Goal: Use online tool/utility: Utilize a website feature to perform a specific function

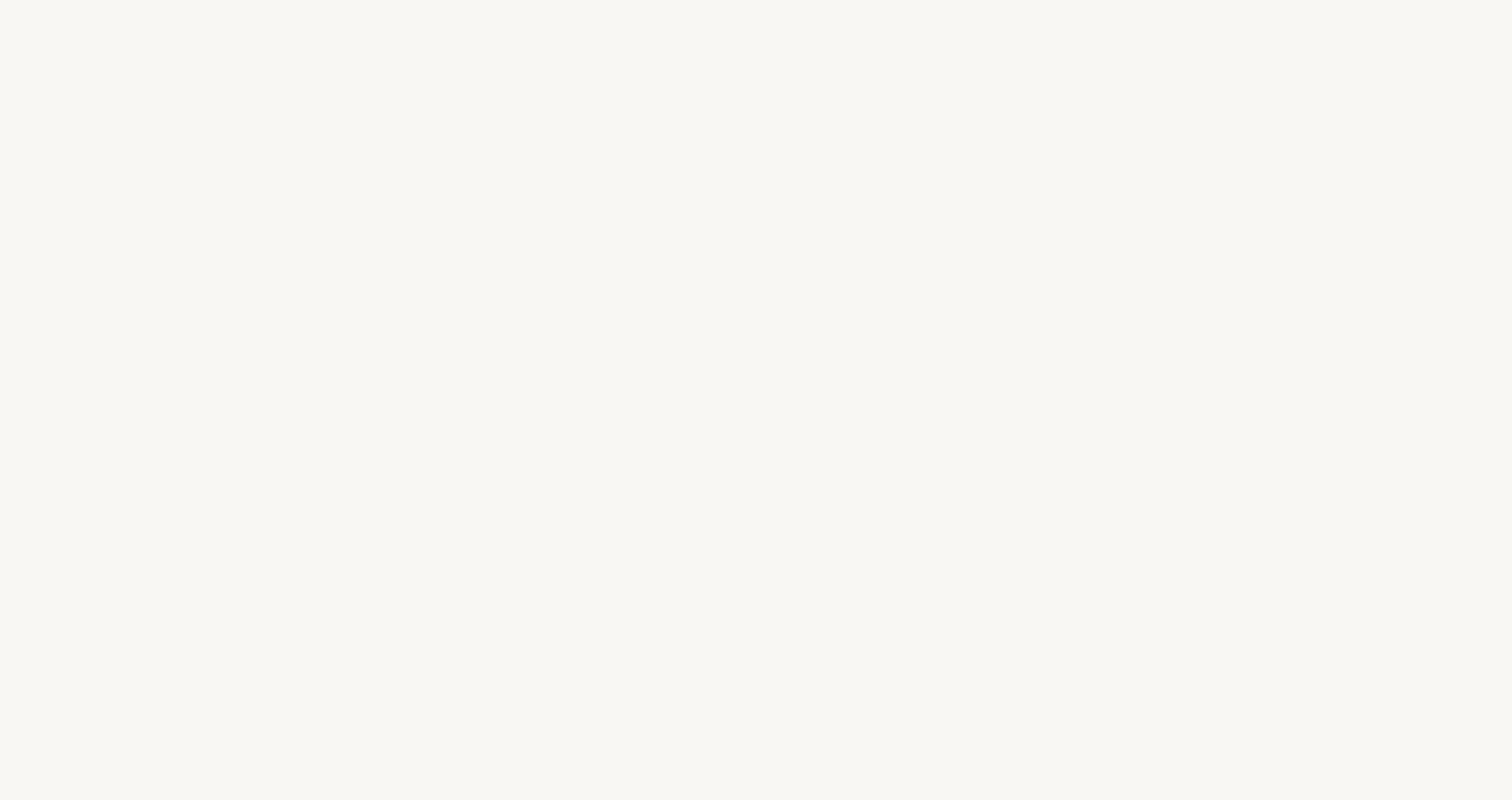
click at [638, 370] on div "e" at bounding box center [638, 376] width 15 height 45
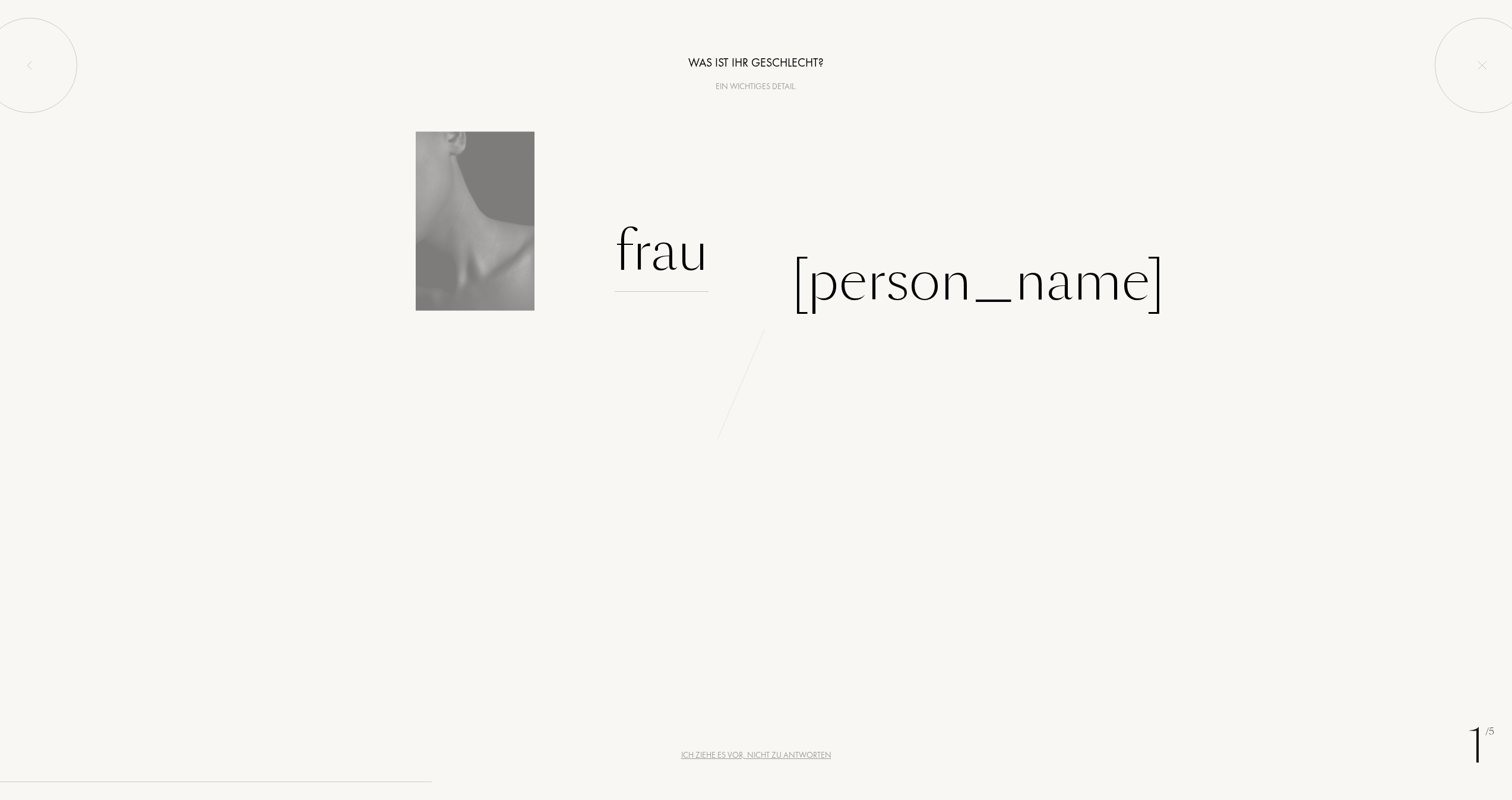
click at [701, 280] on div "Frau" at bounding box center [661, 251] width 94 height 80
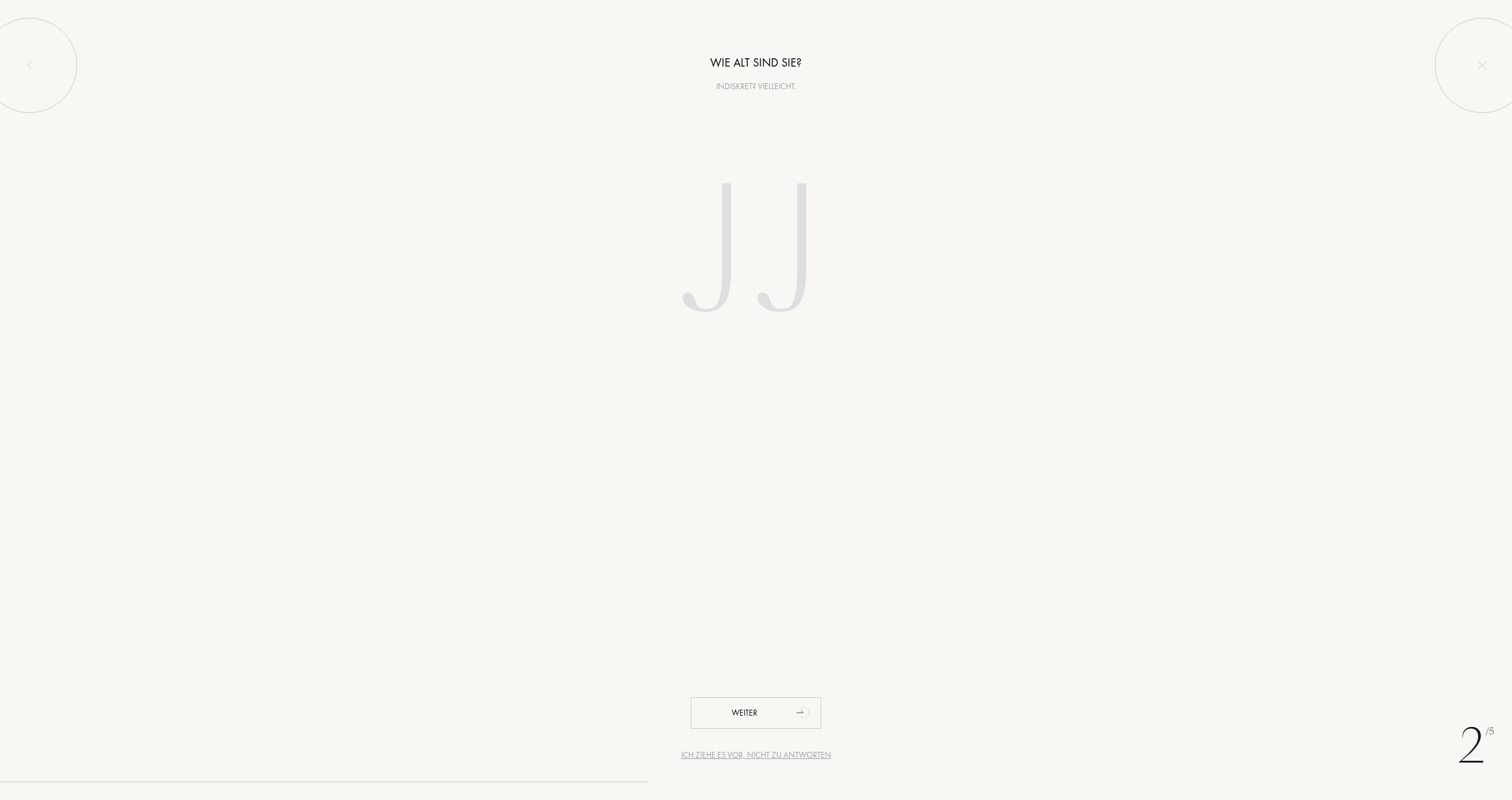
click at [807, 297] on input "number" at bounding box center [756, 255] width 338 height 241
type input "37"
click at [653, 167] on input "text" at bounding box center [756, 156] width 475 height 43
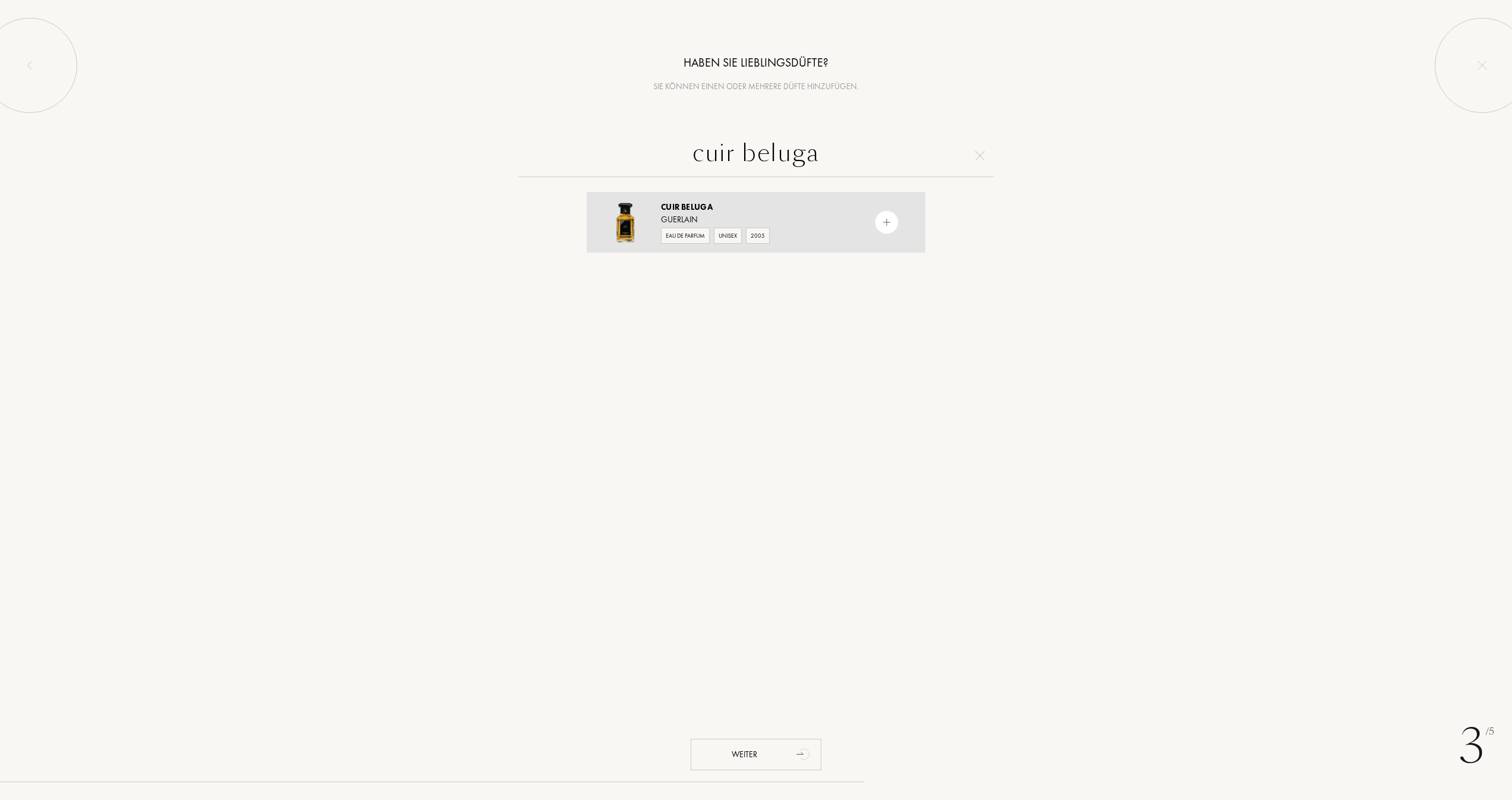
type input "cuir beluga"
click at [710, 234] on div "Eau de Parfum Unisex 2005" at bounding box center [756, 234] width 188 height 18
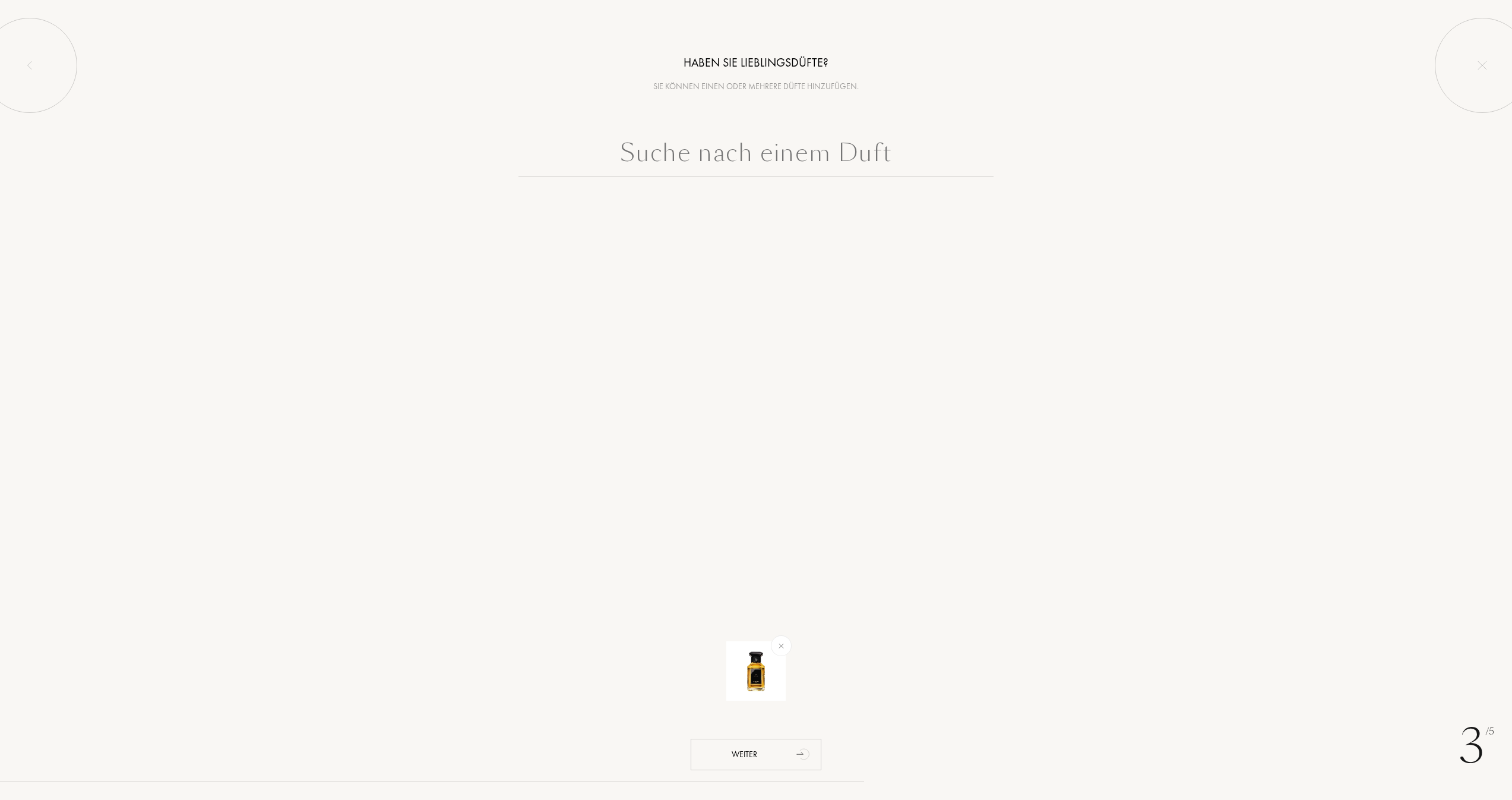
click at [835, 142] on input "text" at bounding box center [756, 156] width 475 height 43
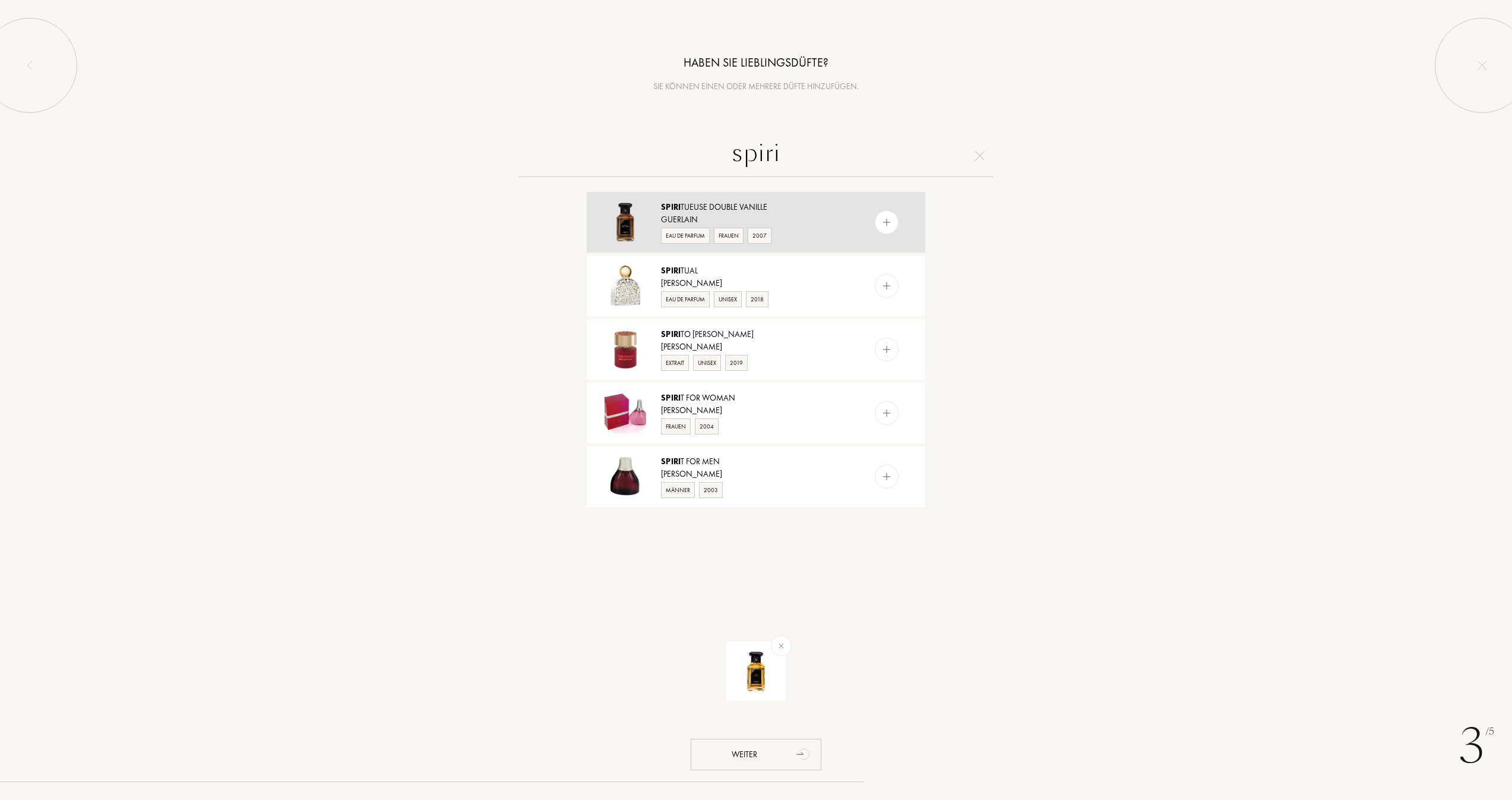
type input "spiri"
click at [783, 203] on div "Spiri tueuse Double Vanille" at bounding box center [756, 207] width 188 height 13
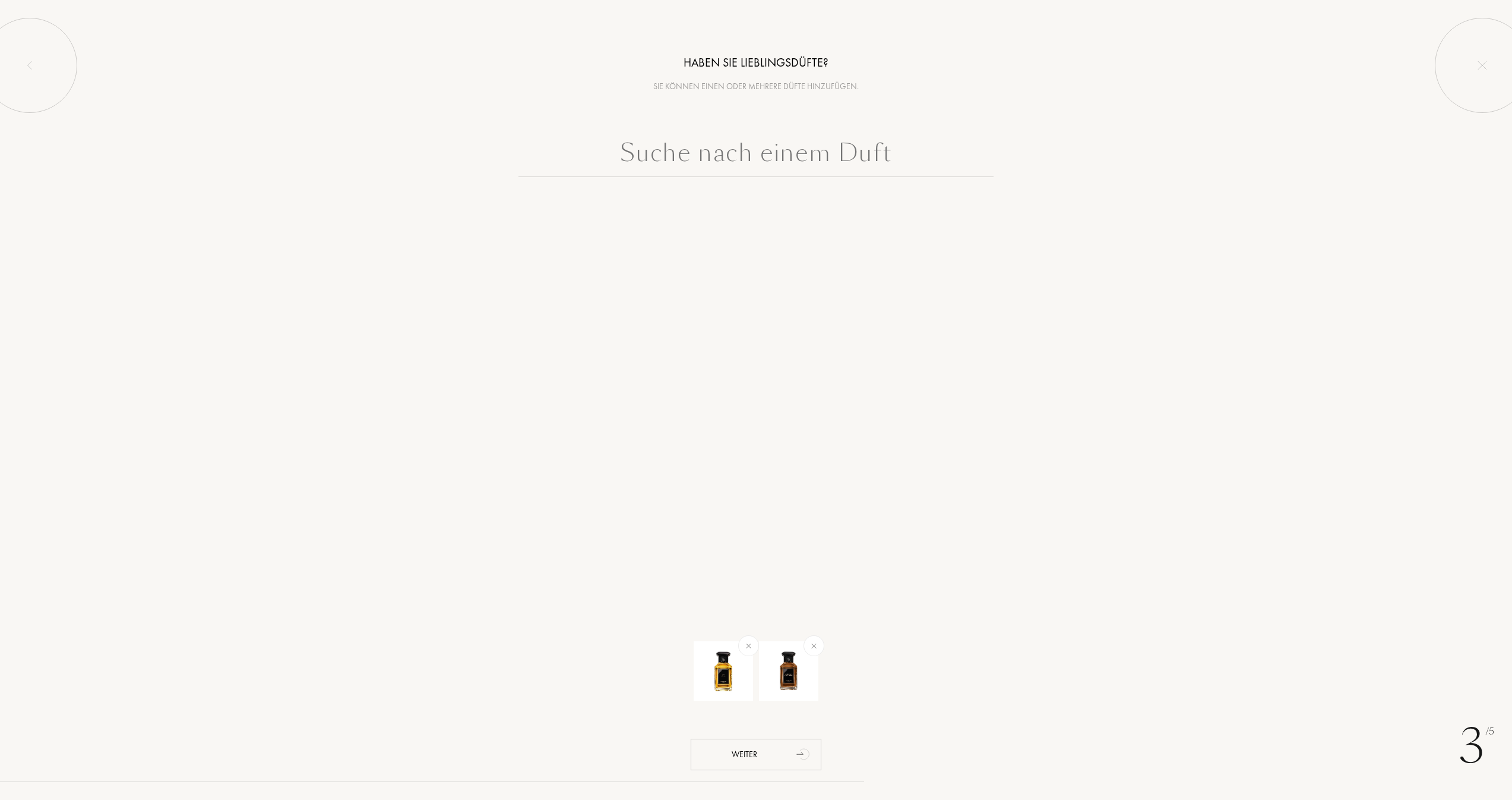
click at [747, 153] on input "text" at bounding box center [756, 156] width 475 height 43
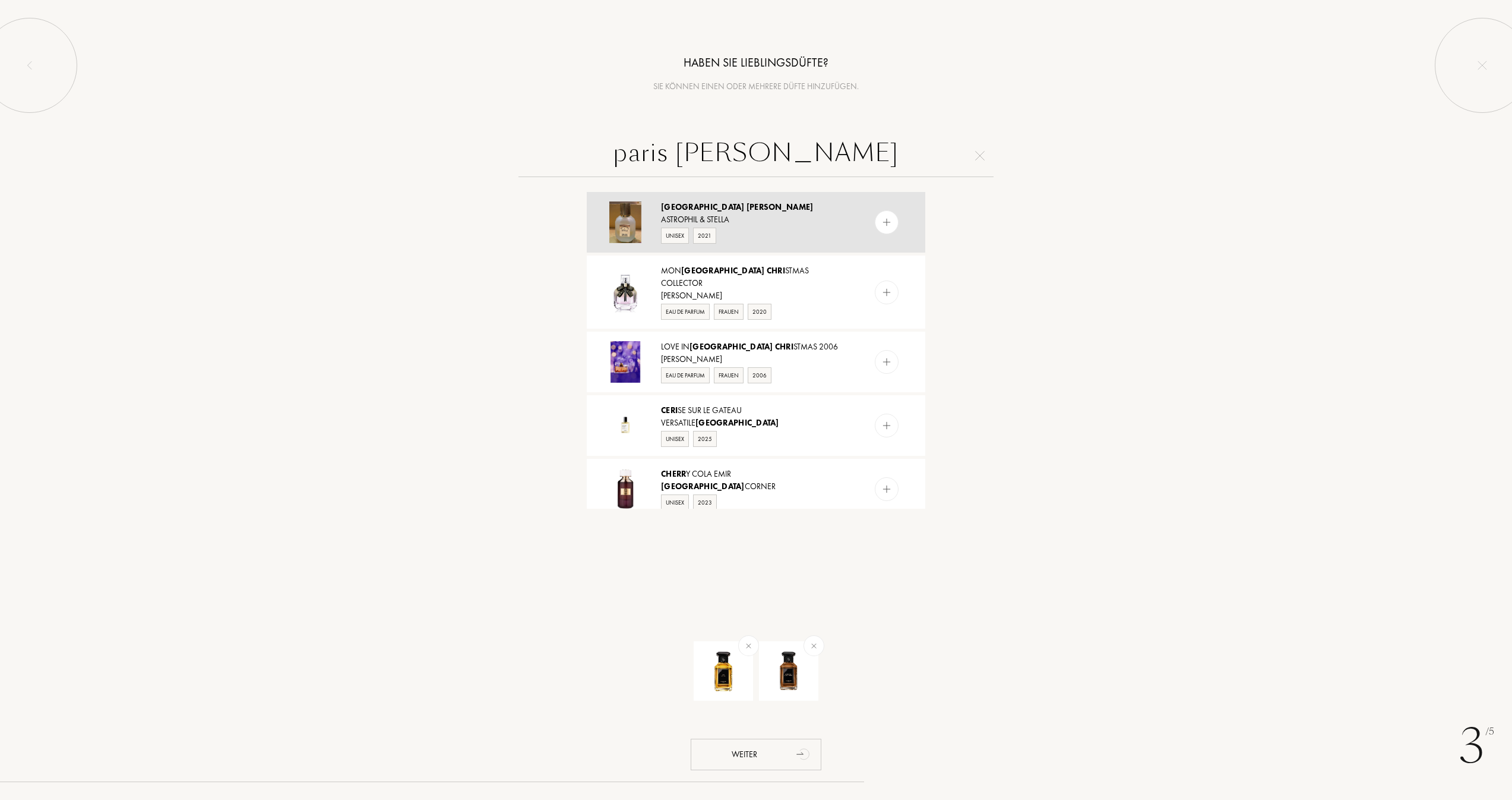
type input "paris [PERSON_NAME]"
click at [696, 225] on div "Astrophil & Stella" at bounding box center [756, 220] width 188 height 13
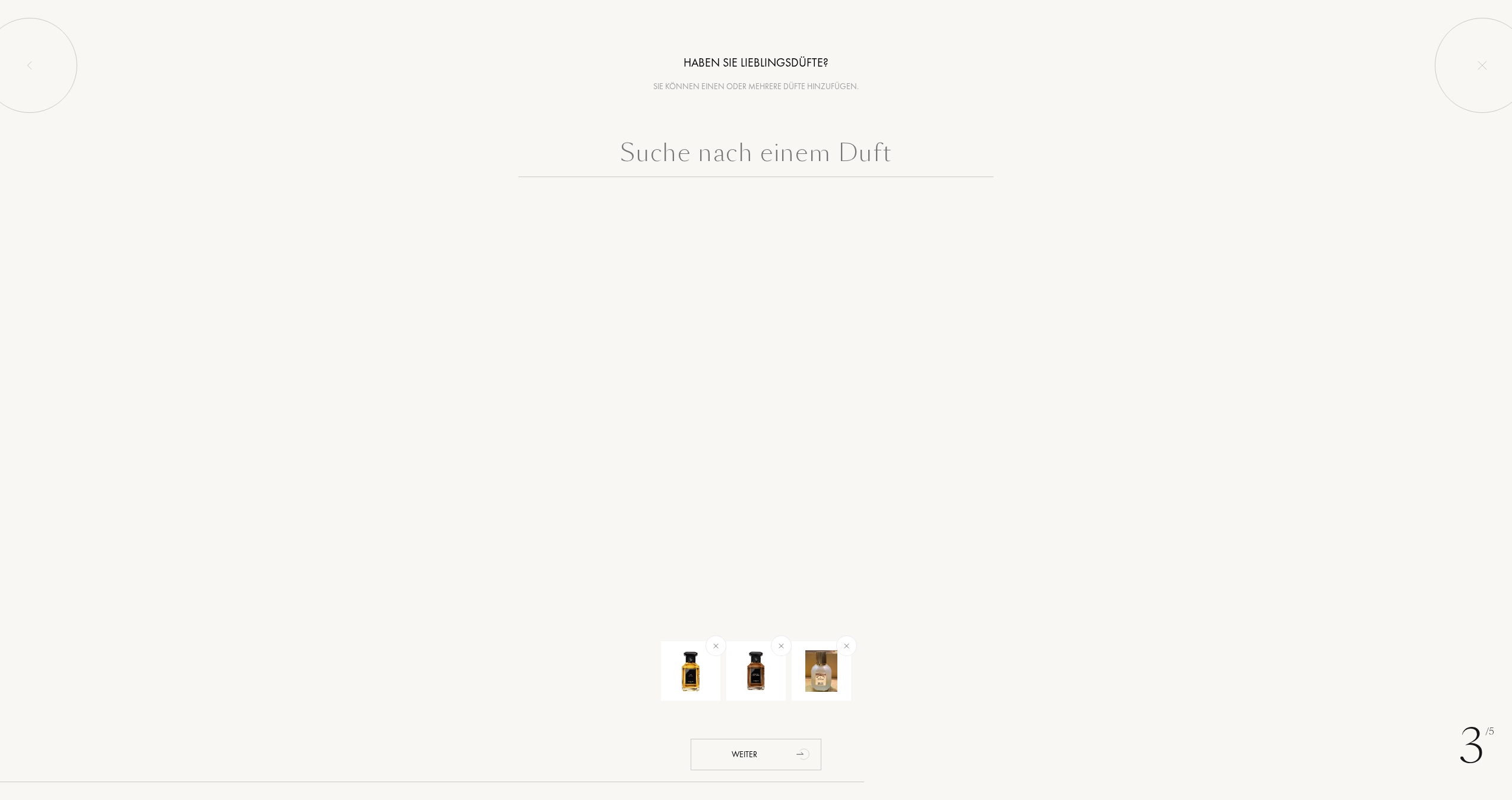
click at [802, 152] on input "text" at bounding box center [756, 156] width 475 height 43
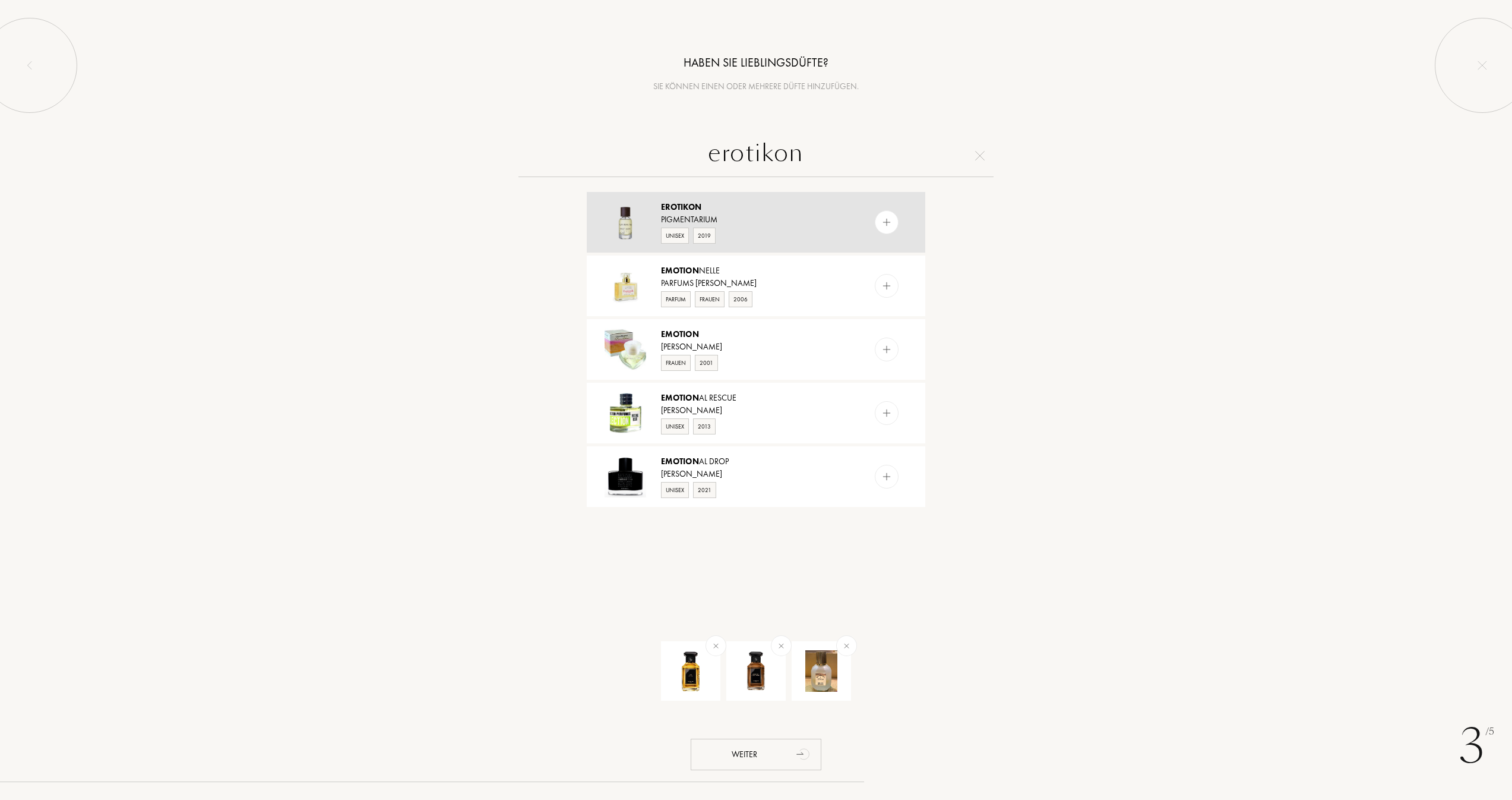
type input "erotikon"
click at [801, 231] on div "Unisex 2019" at bounding box center [756, 234] width 188 height 18
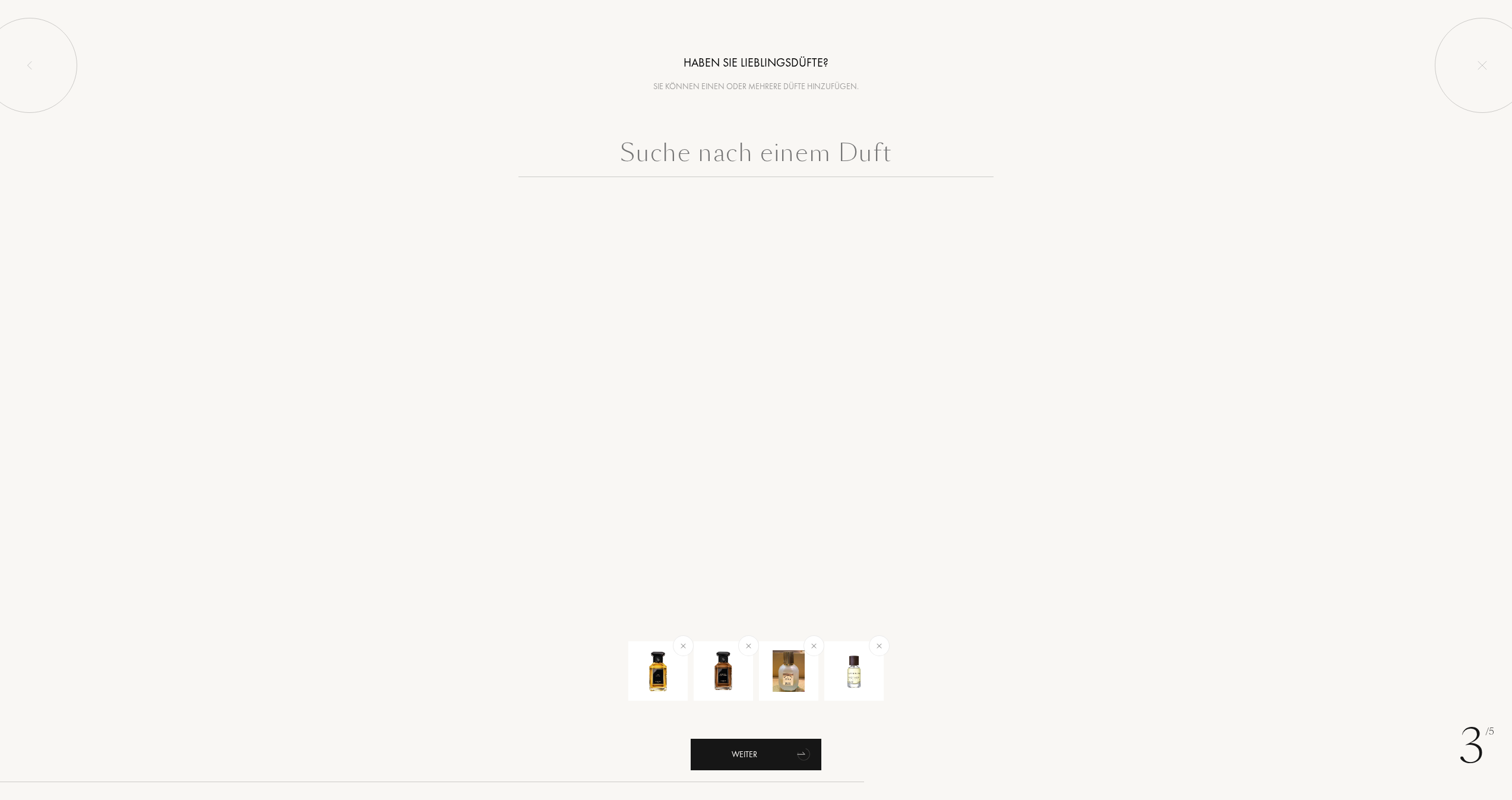
click at [753, 767] on div "Weiter" at bounding box center [756, 754] width 131 height 31
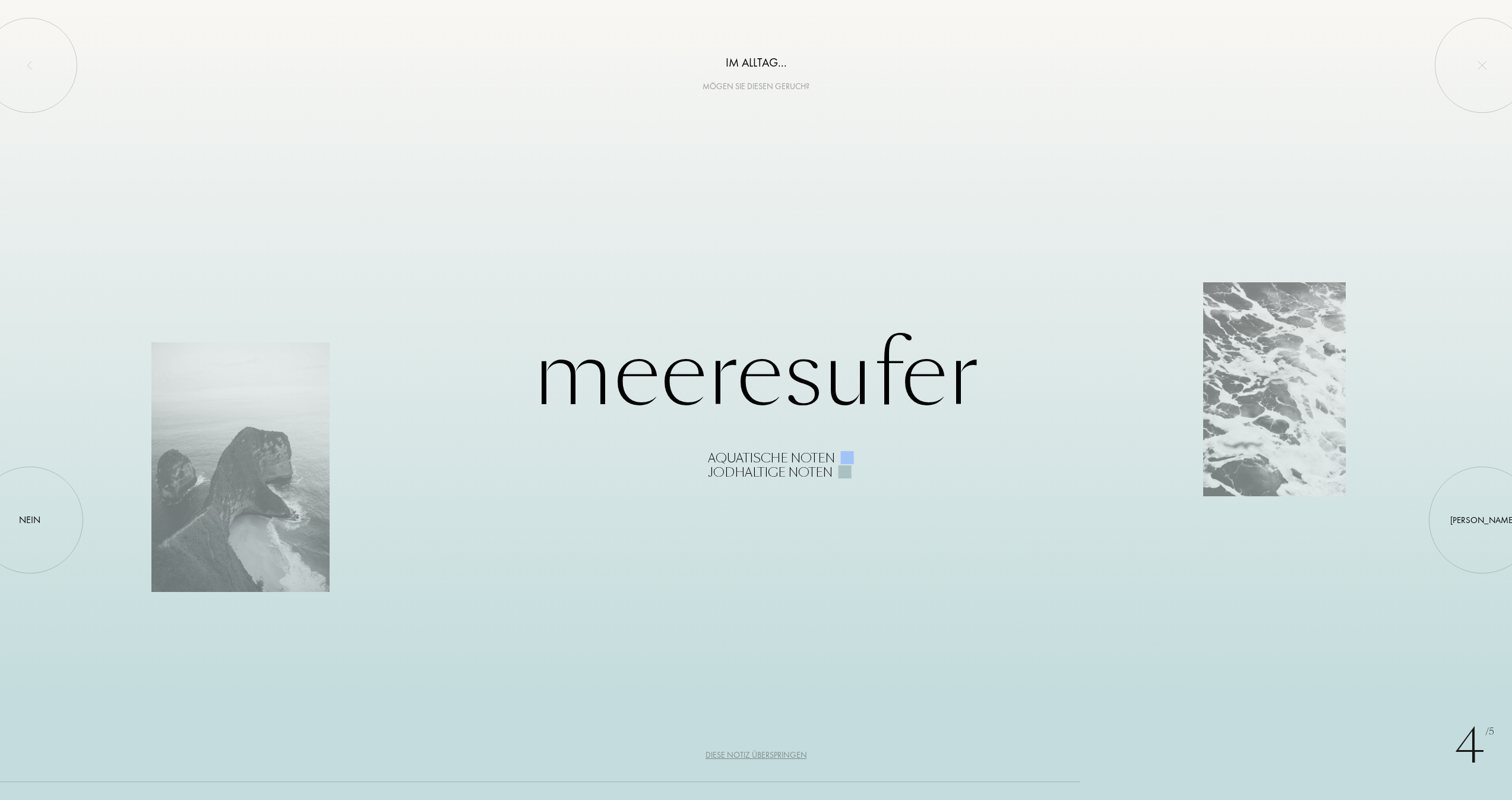
click at [86, 521] on div "4 /5 Im Alltag... Mögen Sie diesen Geruch? Meeresufer Aquatische Noten Jodhalti…" at bounding box center [756, 400] width 1512 height 800
click at [19, 520] on div "Nein" at bounding box center [30, 520] width 22 height 14
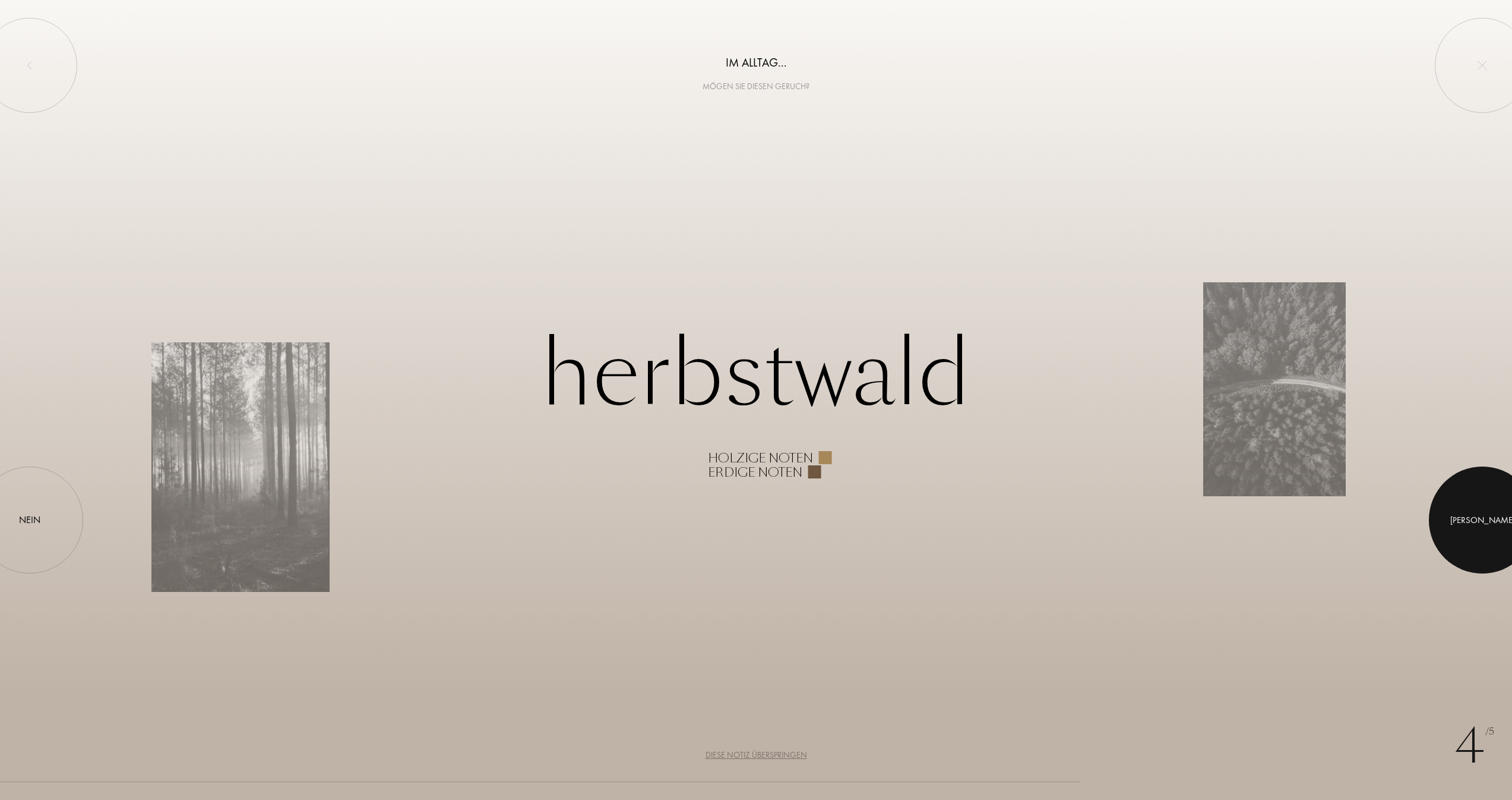
click at [1479, 507] on div at bounding box center [1481, 519] width 107 height 107
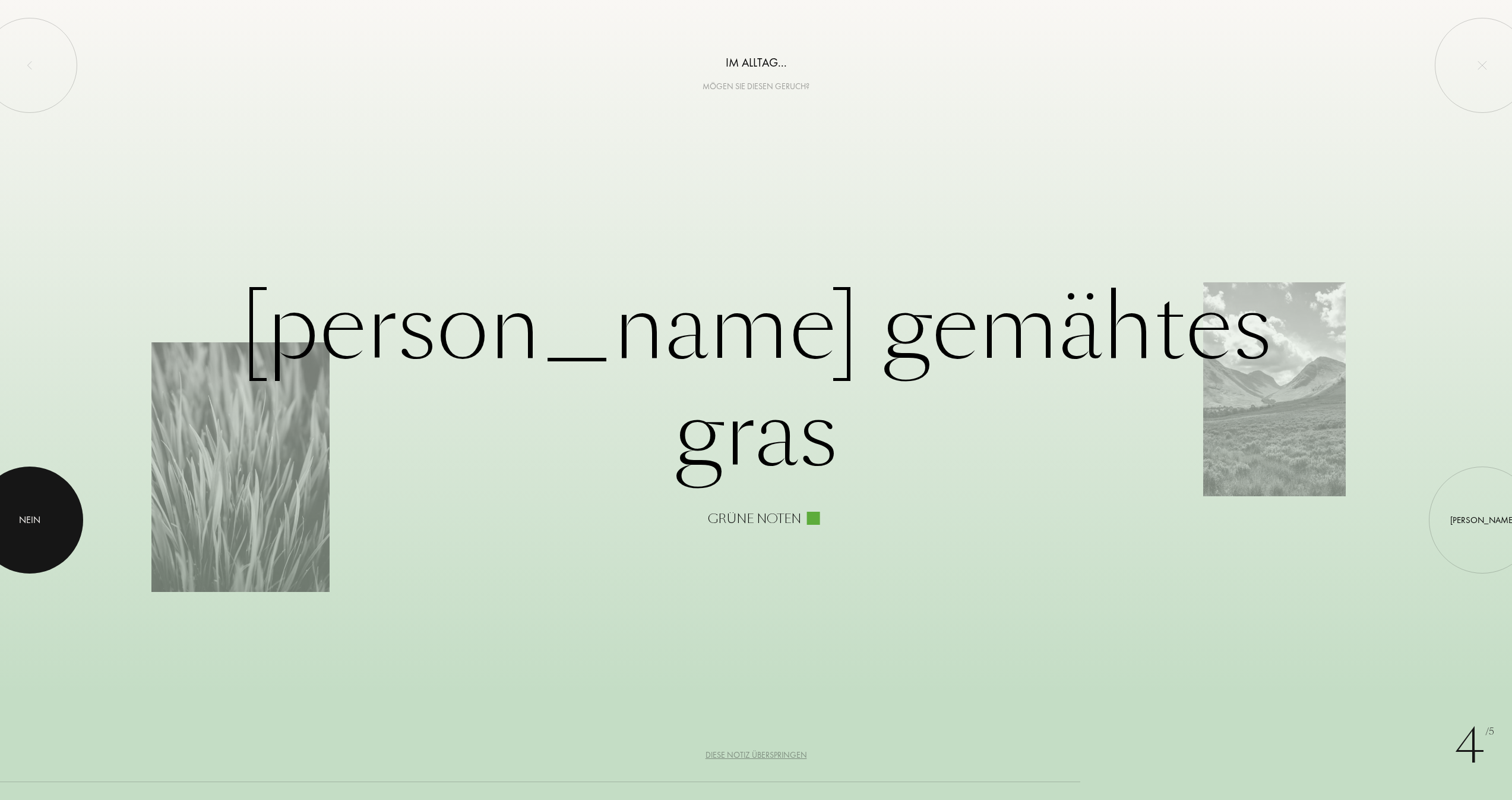
click at [34, 530] on div at bounding box center [30, 519] width 107 height 107
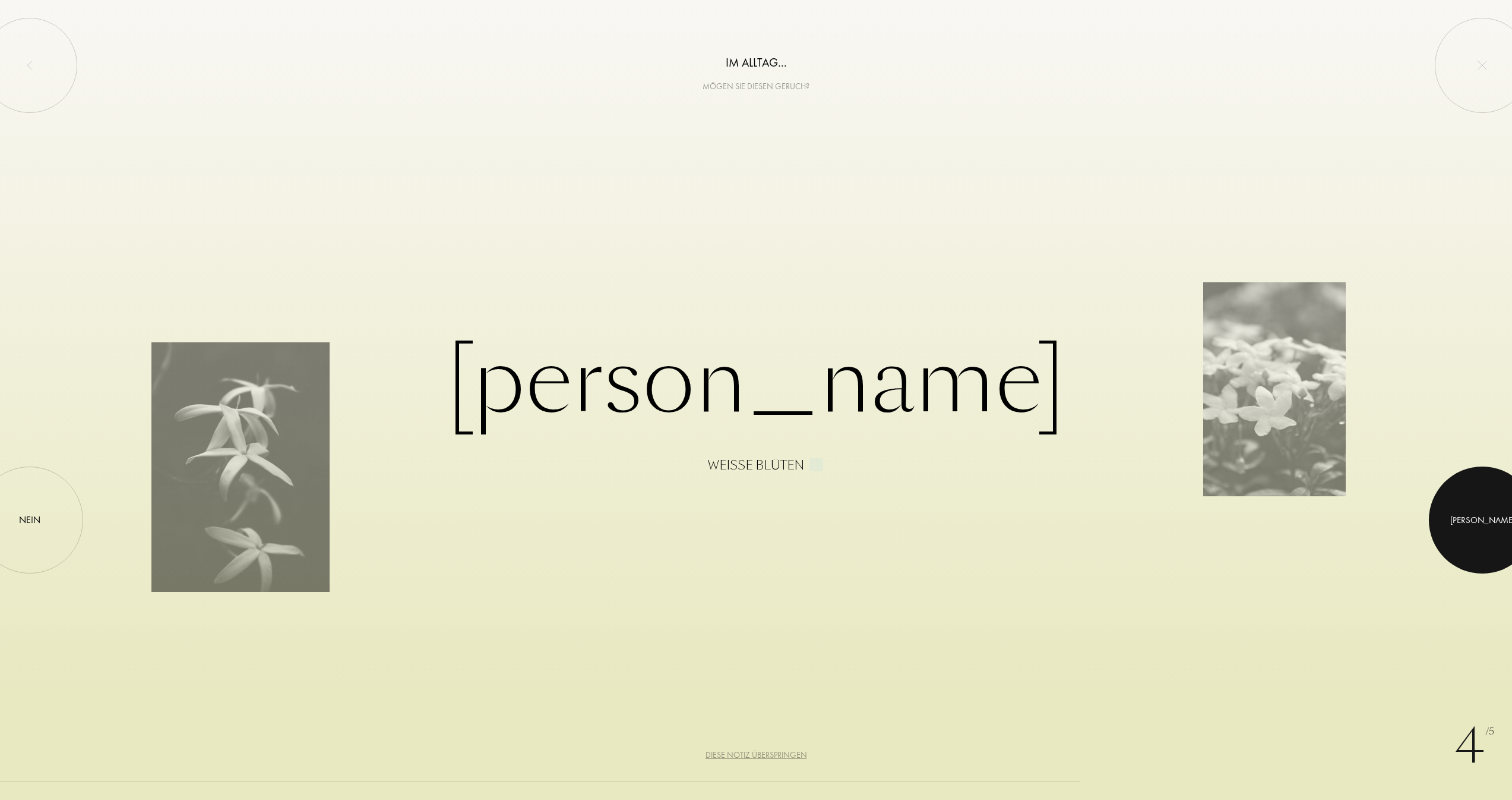
click at [1475, 503] on div at bounding box center [1481, 519] width 107 height 107
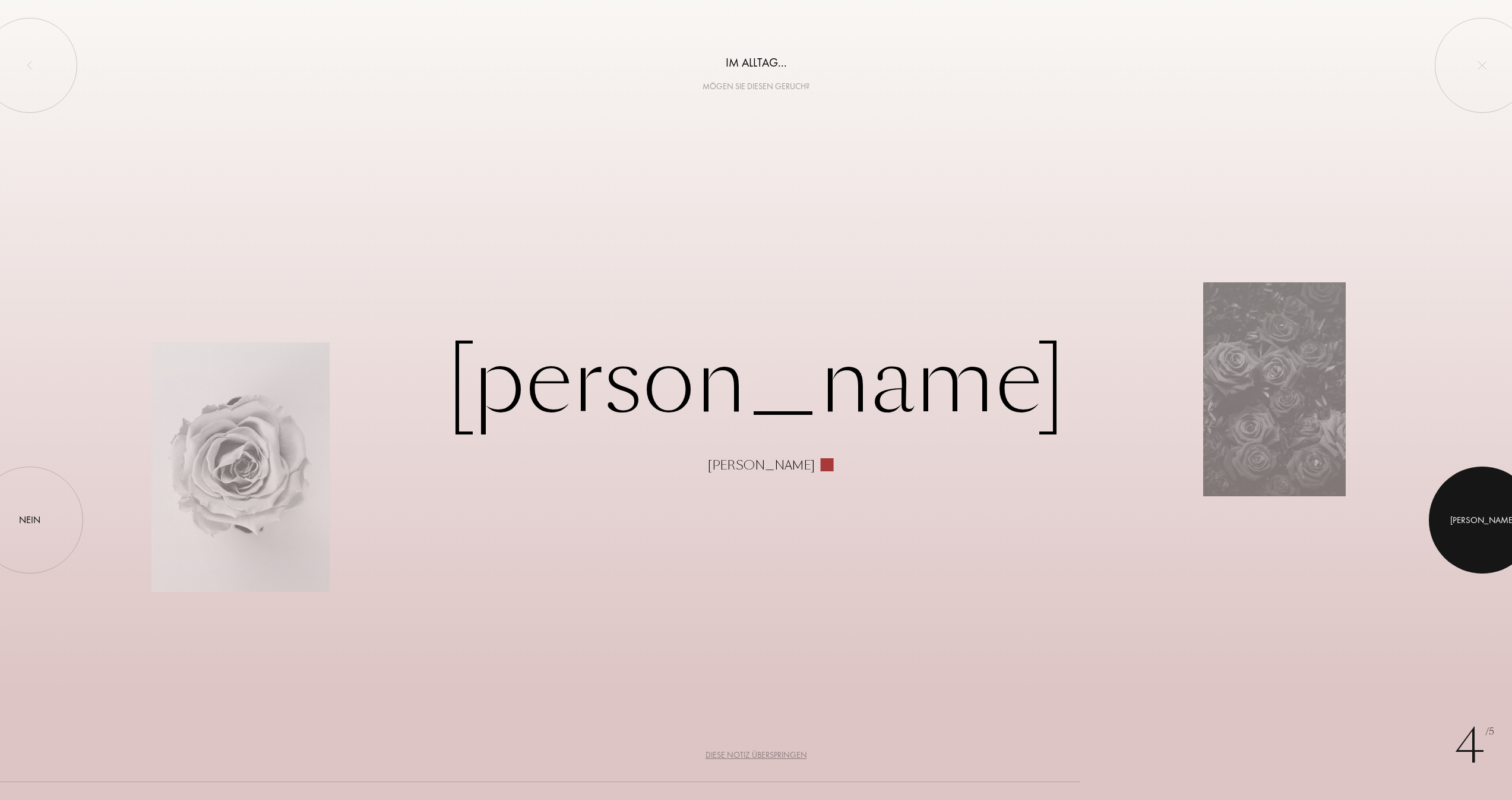
click at [1475, 503] on div at bounding box center [1481, 519] width 107 height 107
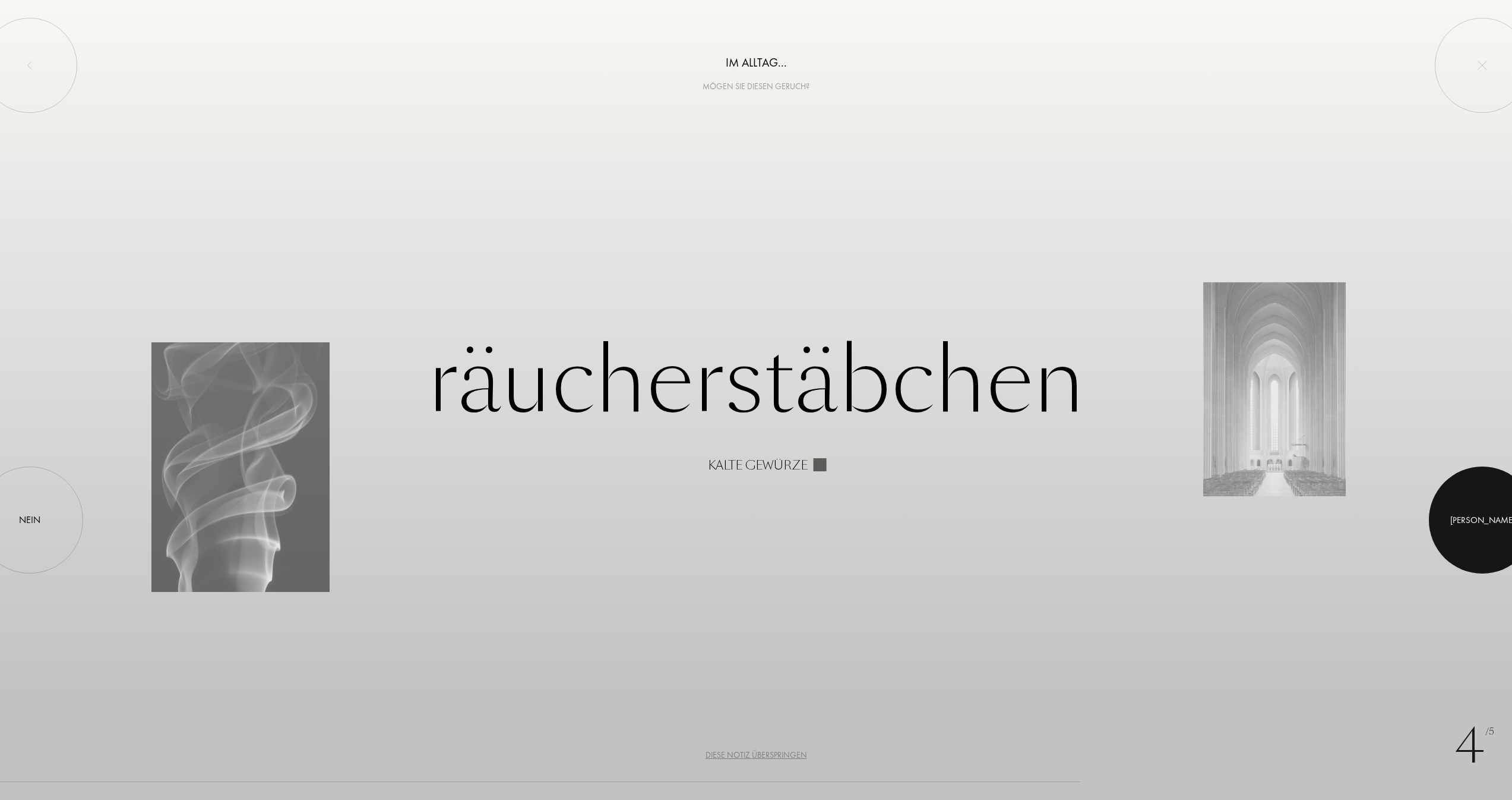
click at [1475, 503] on div at bounding box center [1481, 519] width 107 height 107
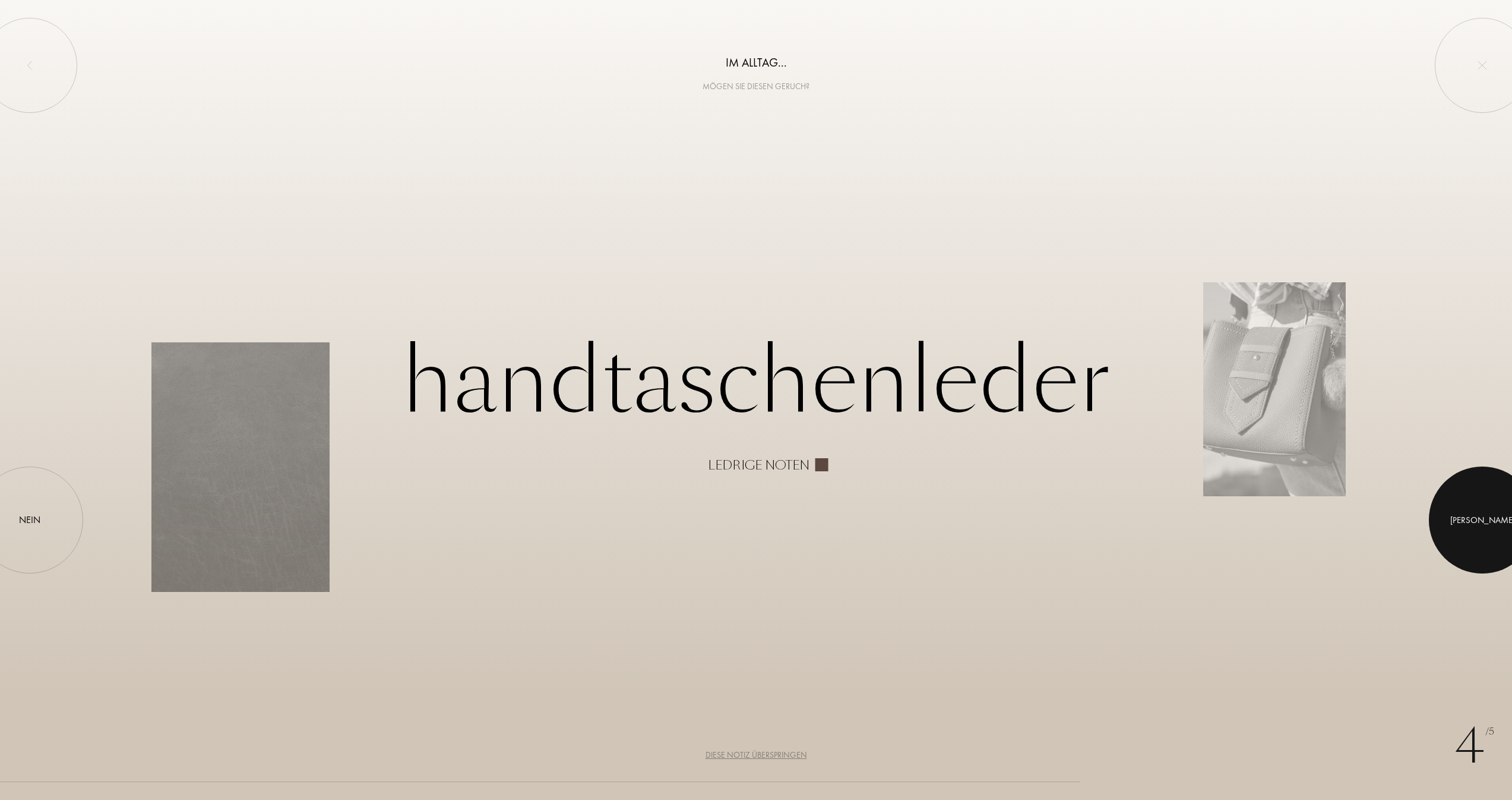
click at [1475, 504] on div at bounding box center [1481, 519] width 107 height 107
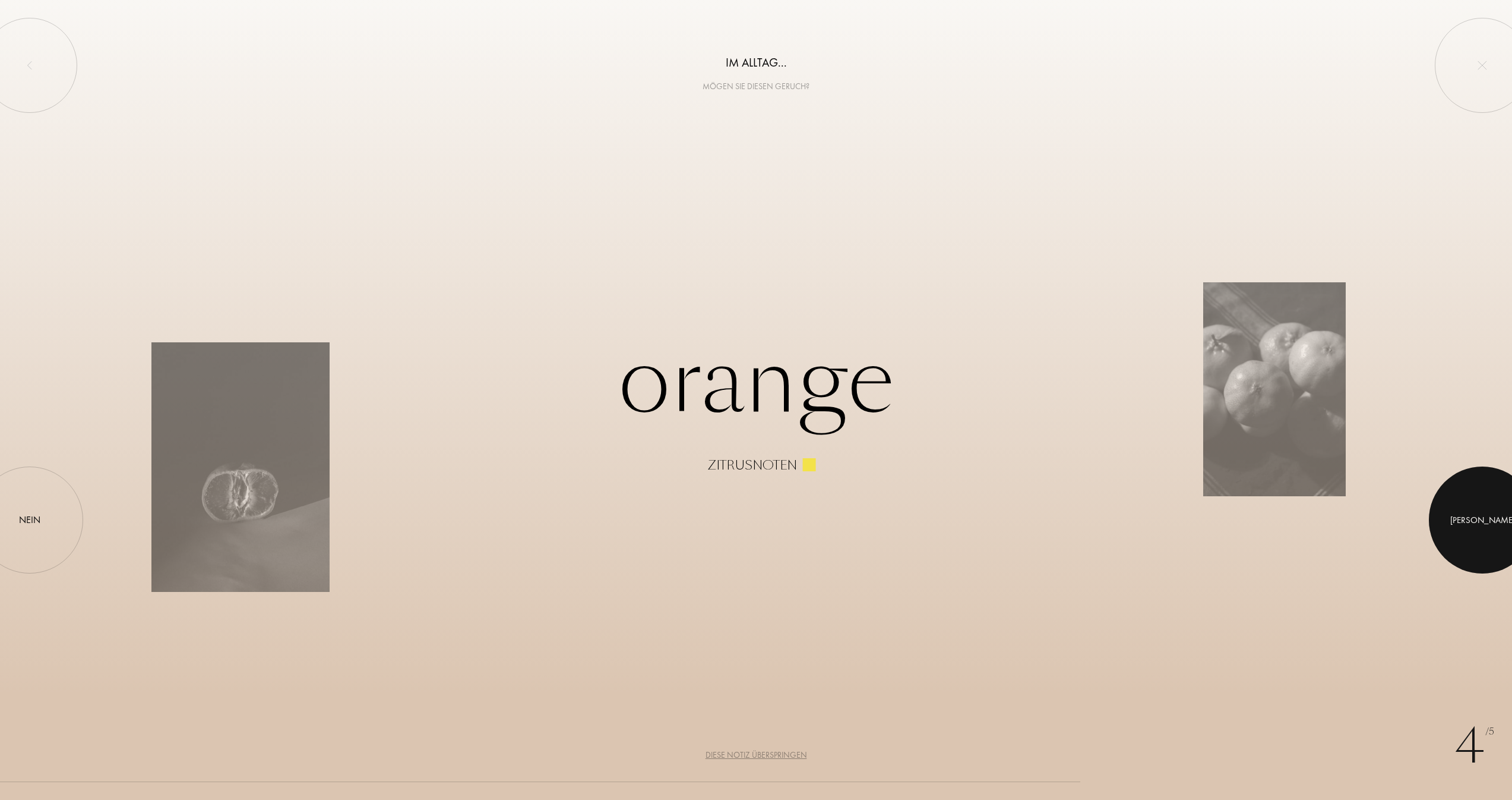
click at [1475, 504] on div at bounding box center [1481, 519] width 107 height 107
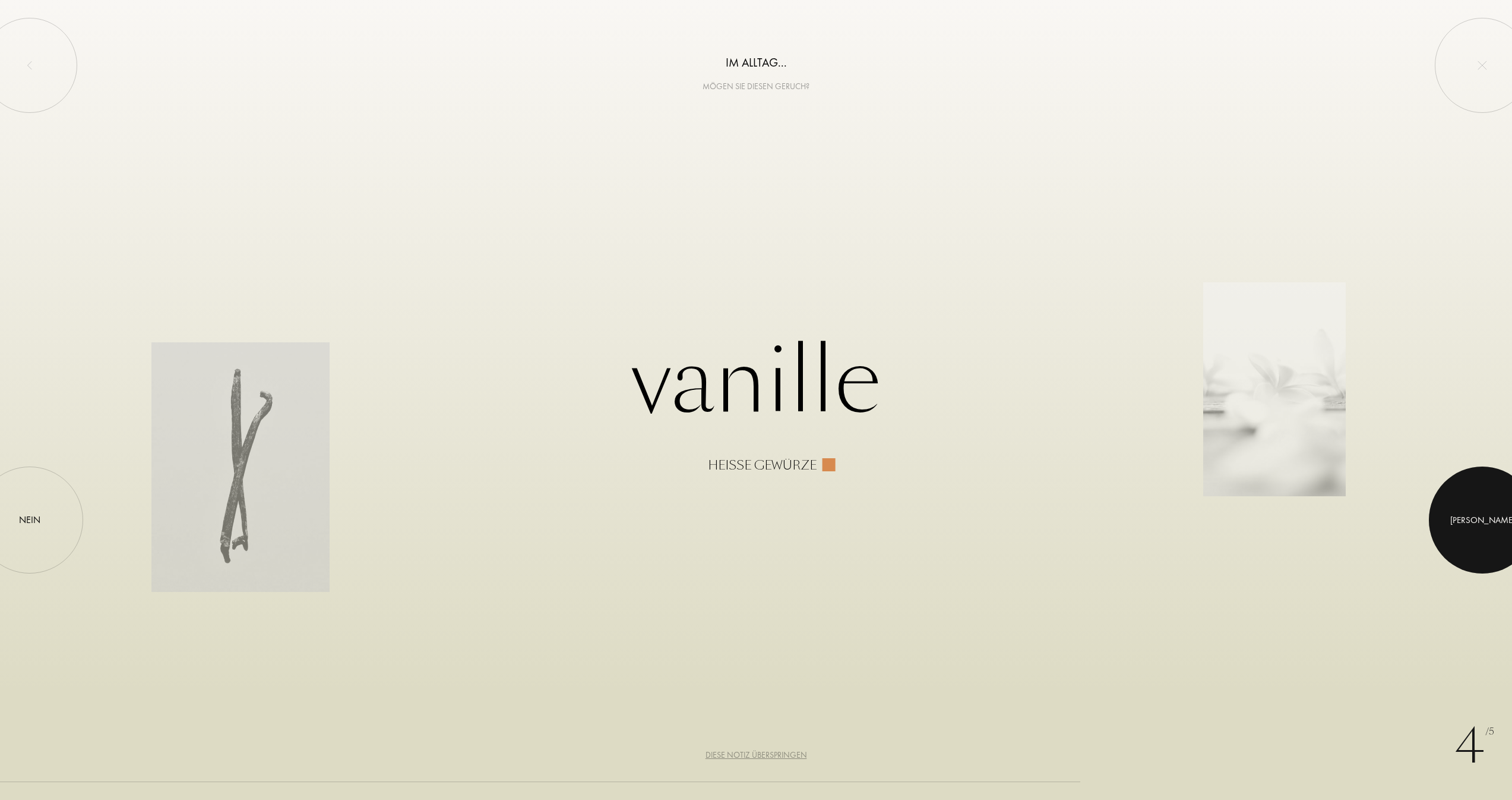
click at [1475, 504] on div at bounding box center [1481, 519] width 107 height 107
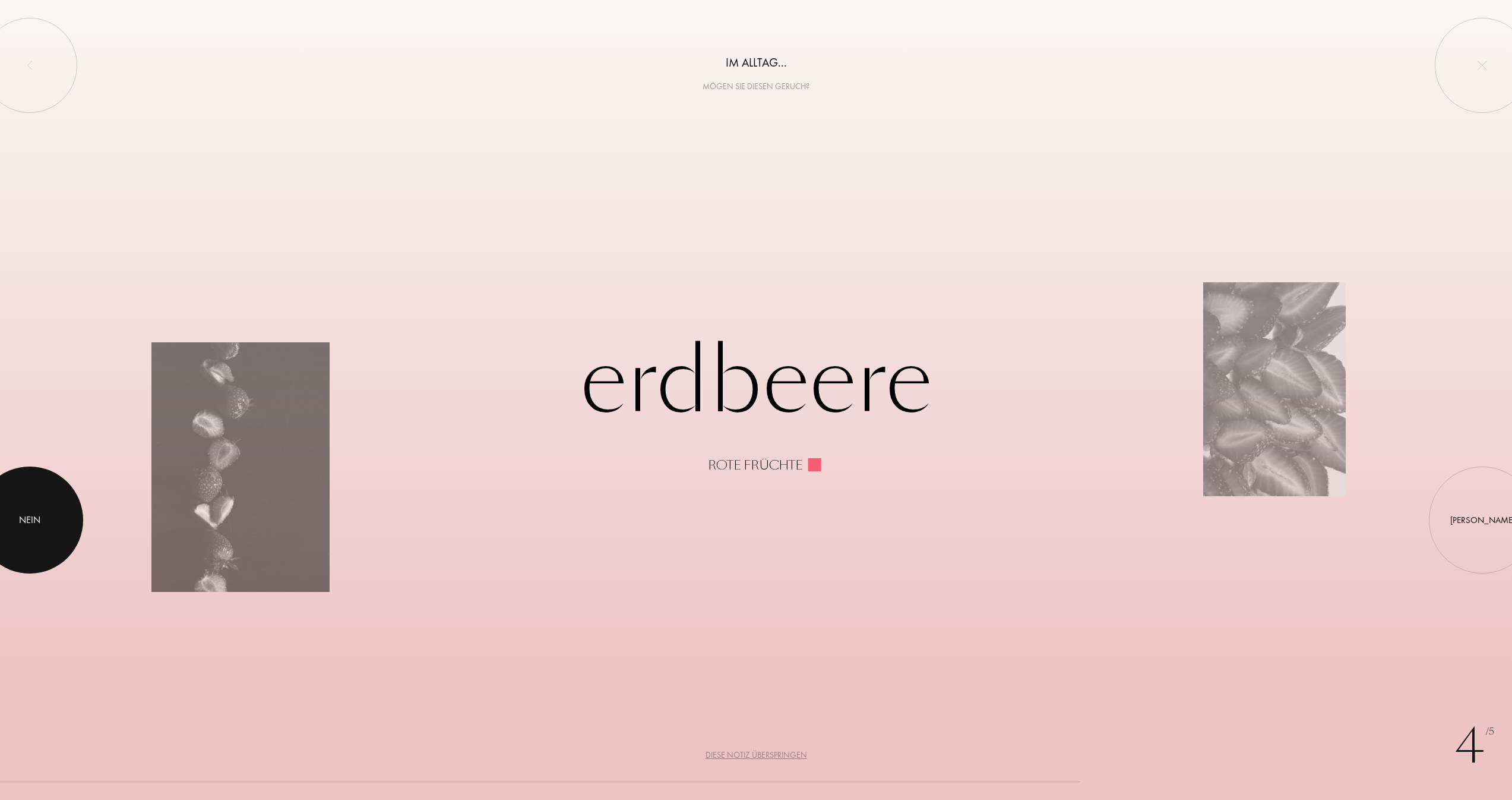
click at [36, 507] on div at bounding box center [30, 519] width 107 height 107
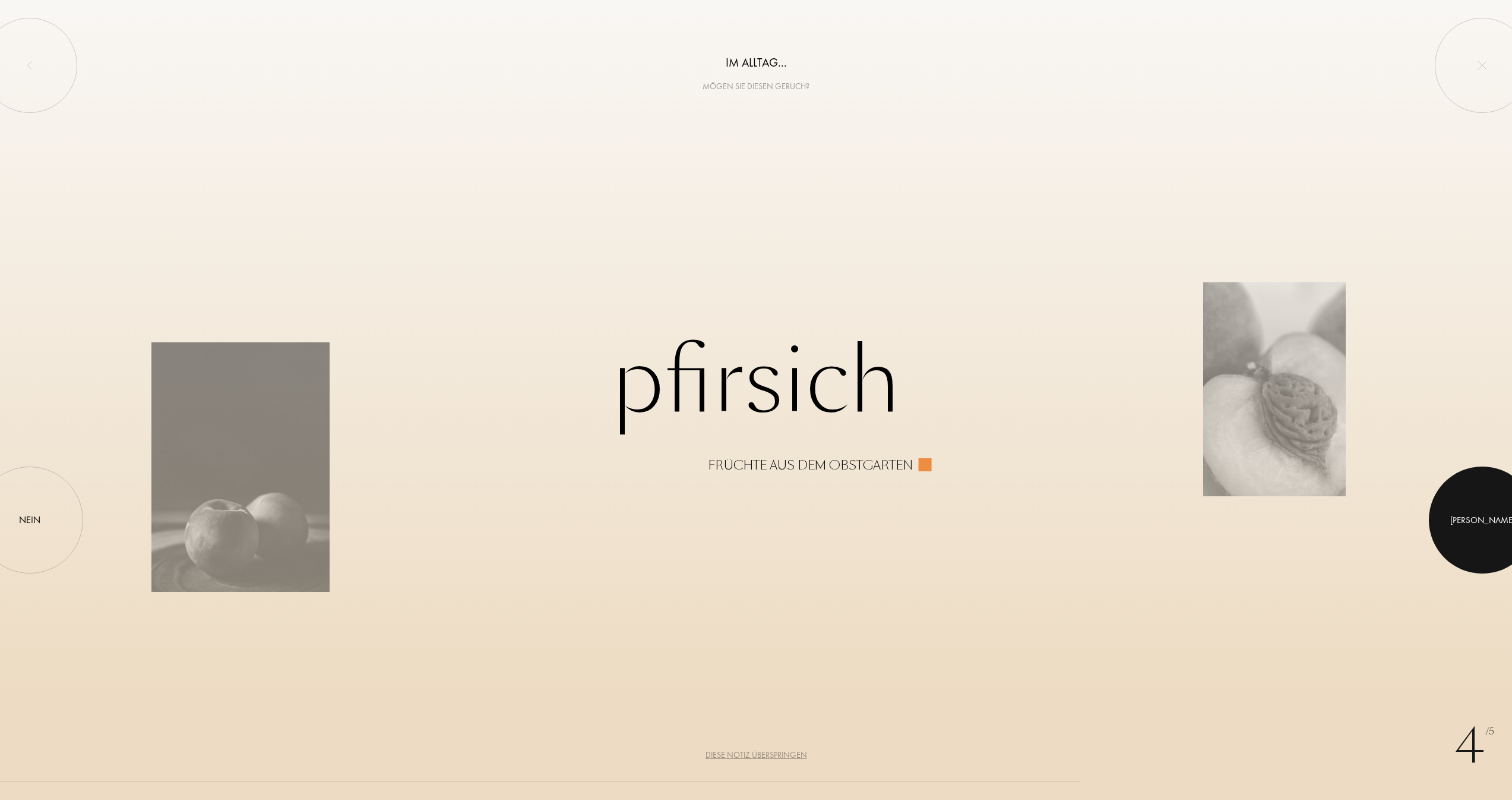
click at [1455, 523] on div at bounding box center [1481, 519] width 107 height 107
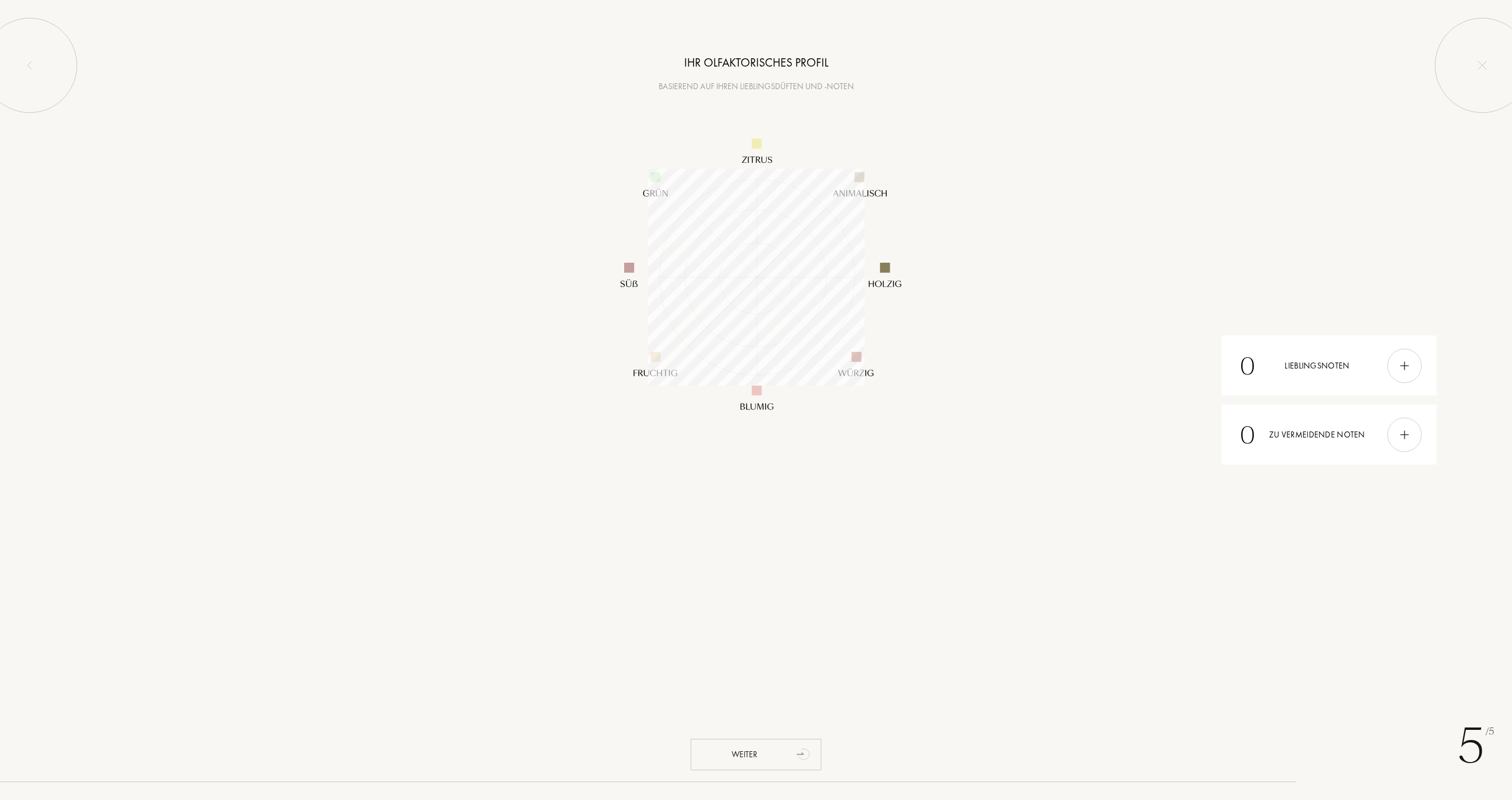
scroll to position [216, 216]
click at [1289, 376] on div "0 Lieblingsnoten" at bounding box center [1329, 365] width 215 height 60
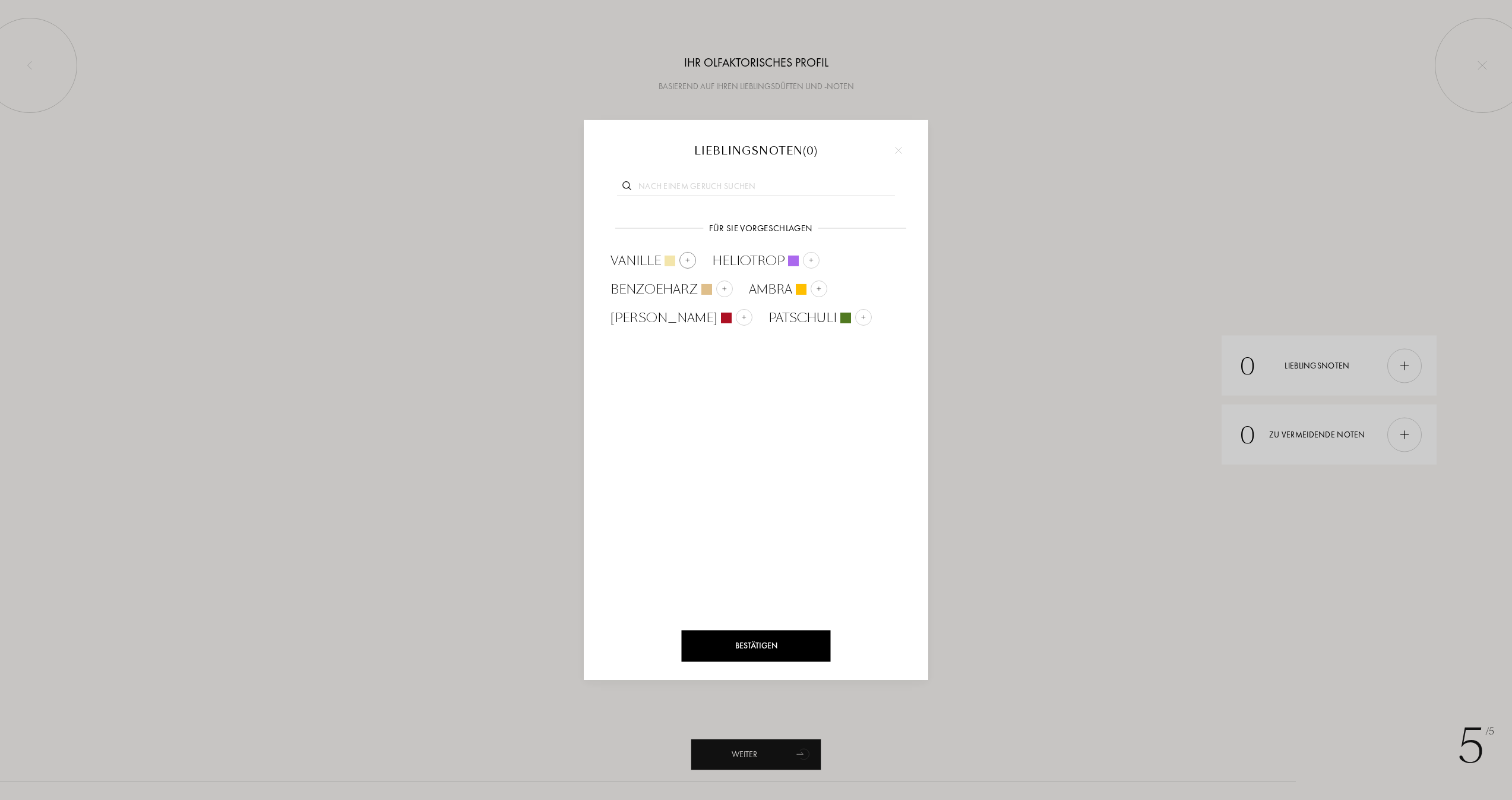
click at [683, 258] on div at bounding box center [687, 260] width 17 height 17
click at [860, 318] on div at bounding box center [868, 317] width 17 height 17
click at [738, 645] on div "Bestätigen" at bounding box center [756, 646] width 149 height 31
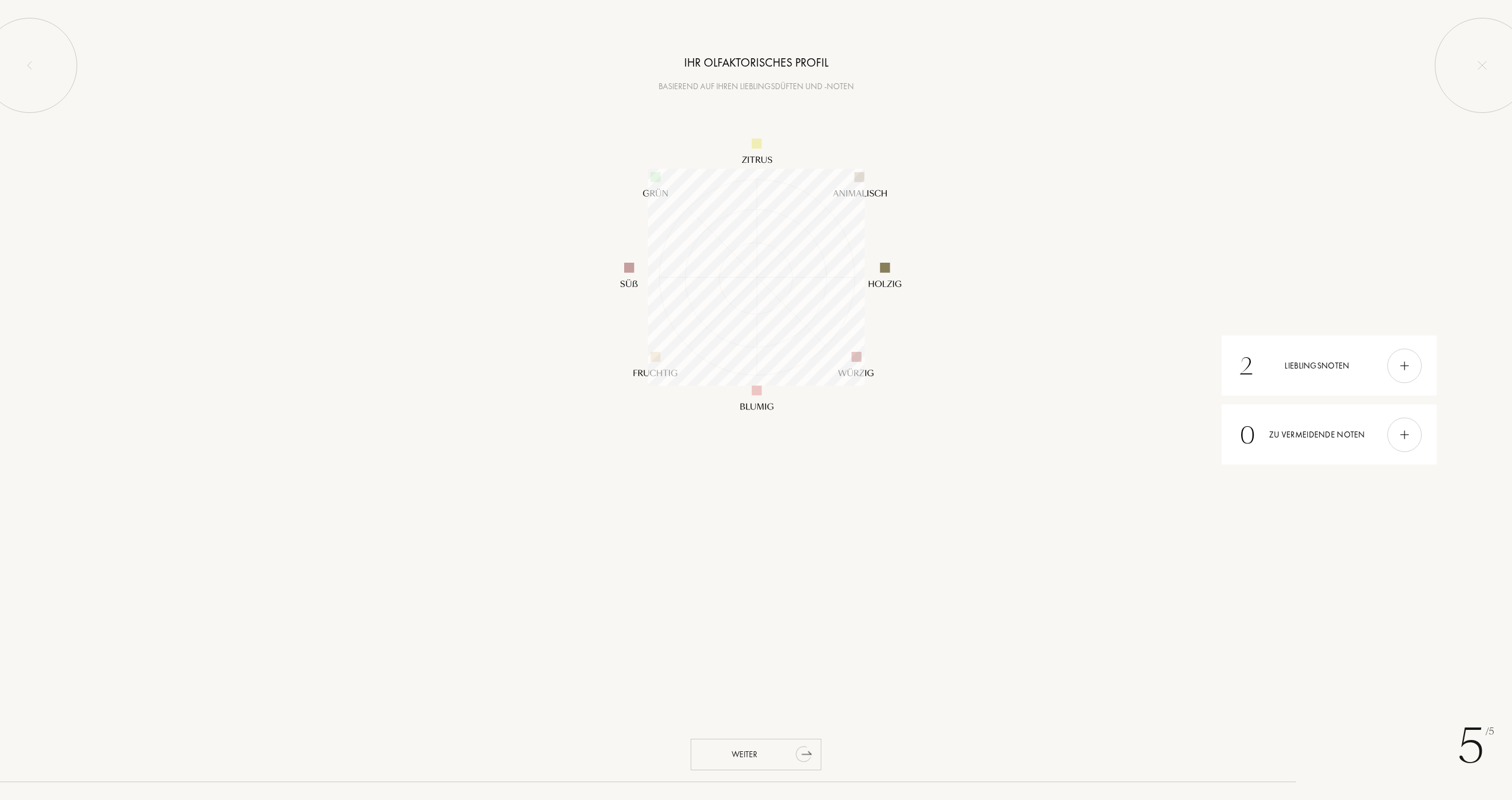
click at [749, 754] on div "Weiter" at bounding box center [756, 754] width 131 height 31
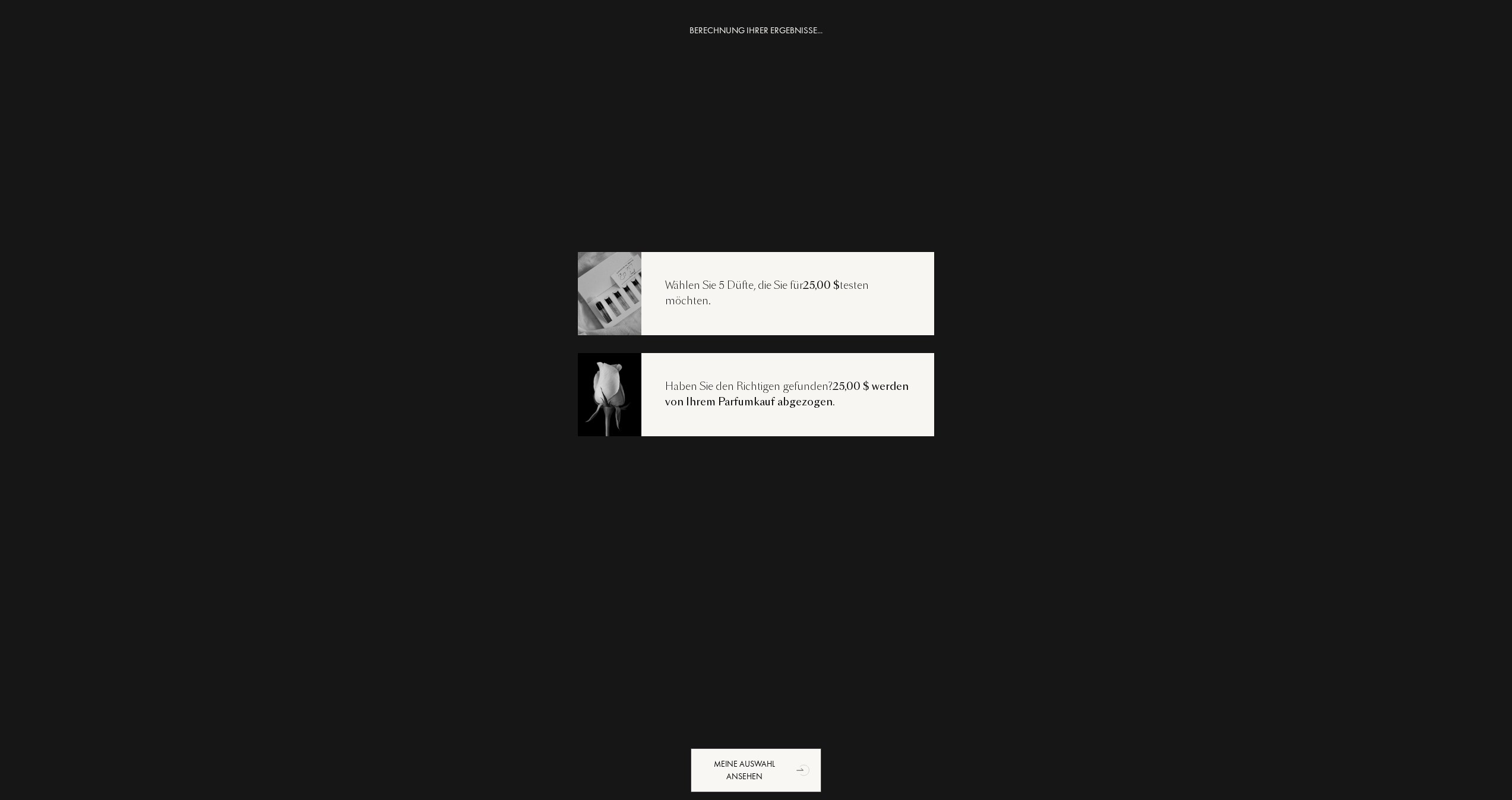
click at [1146, 608] on div "BERECHNUNG IHRER ERGEBNISSE... Wählen Sie 5 Düfte, die Sie für 25,00 $ testen m…" at bounding box center [756, 423] width 1512 height 800
click at [766, 756] on div "Meine Auswahl ansehen" at bounding box center [756, 769] width 131 height 44
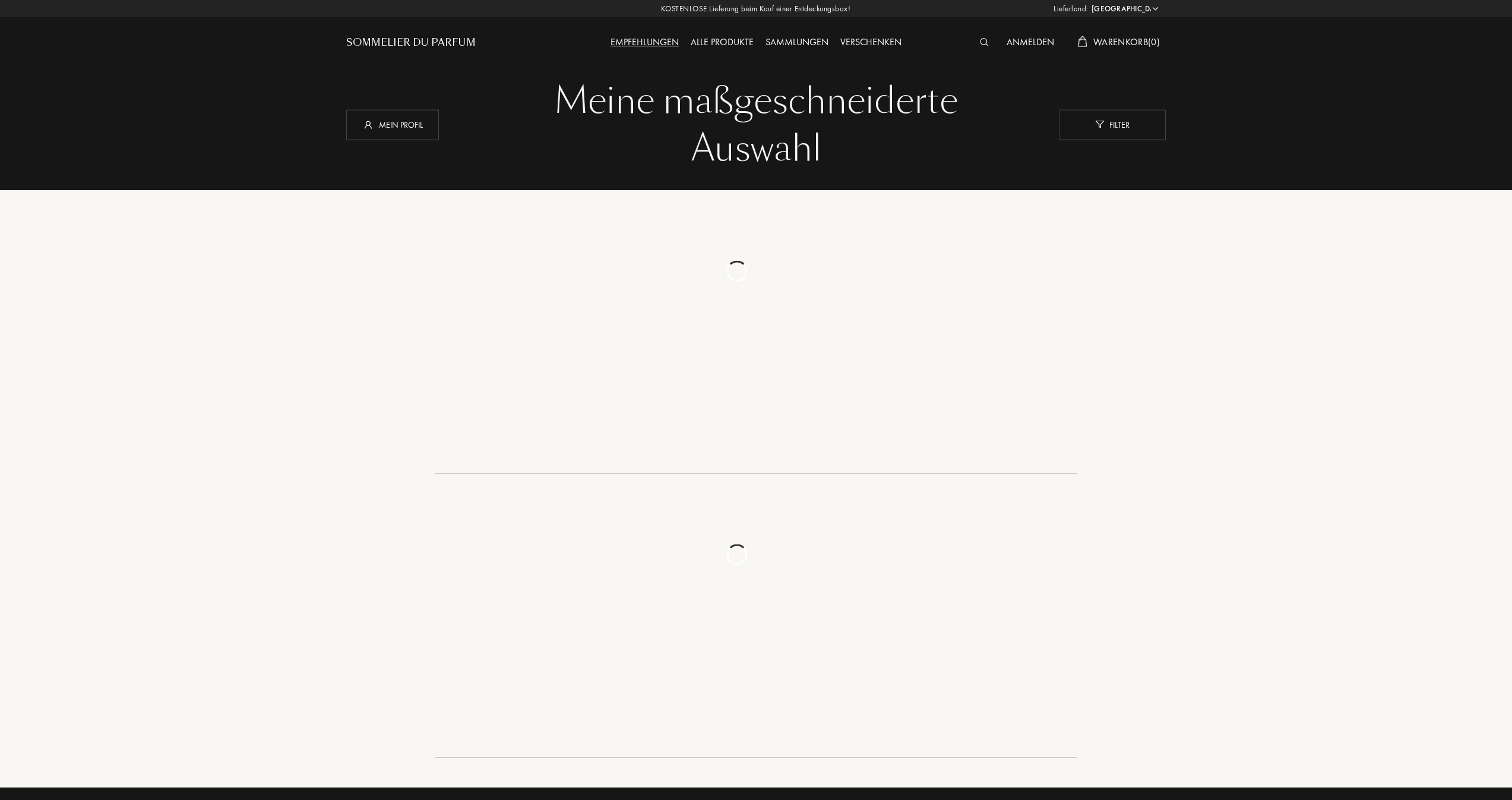
select select "DE"
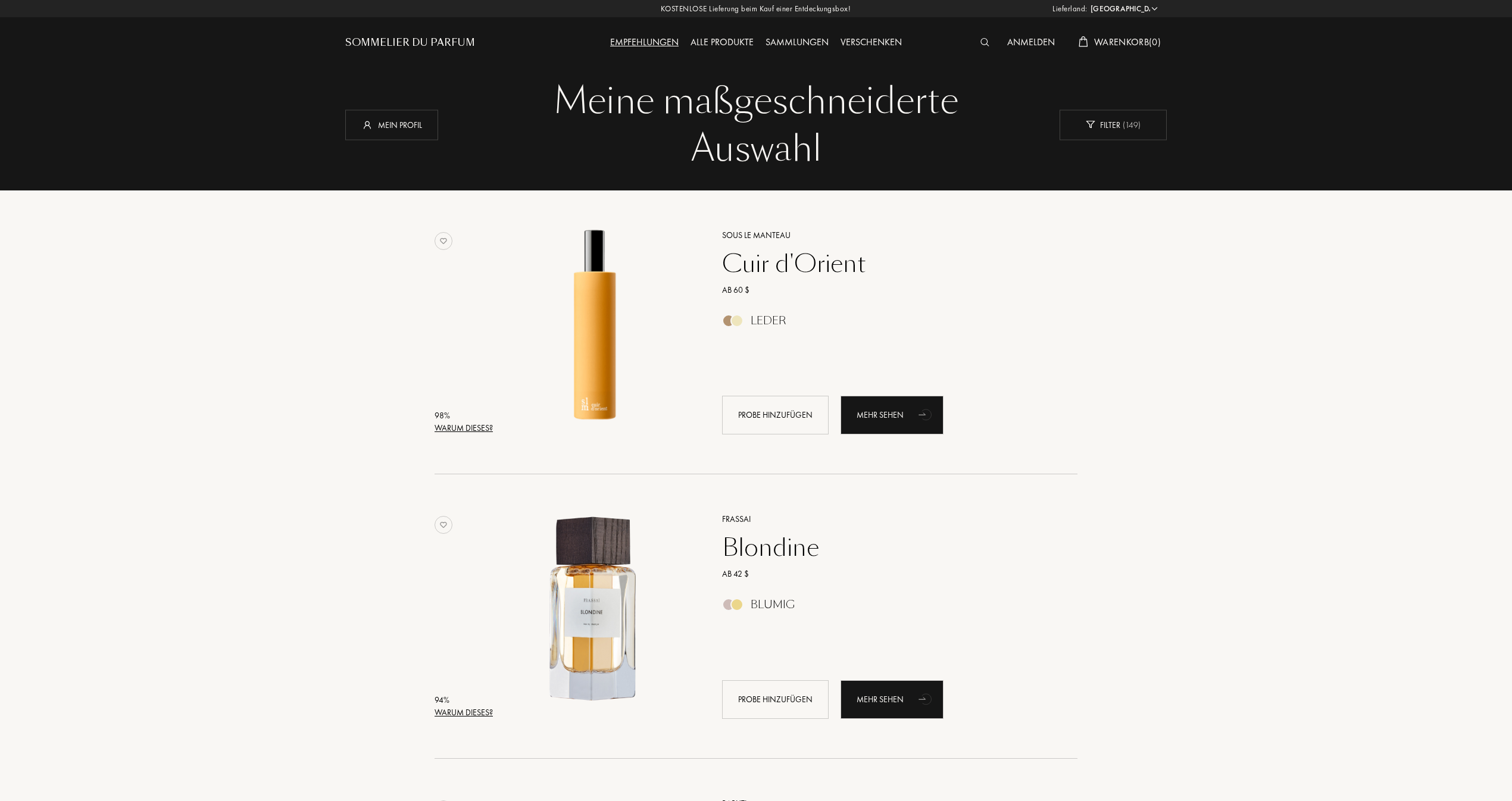
click at [781, 264] on div "Cuir d'Orient" at bounding box center [887, 263] width 347 height 29
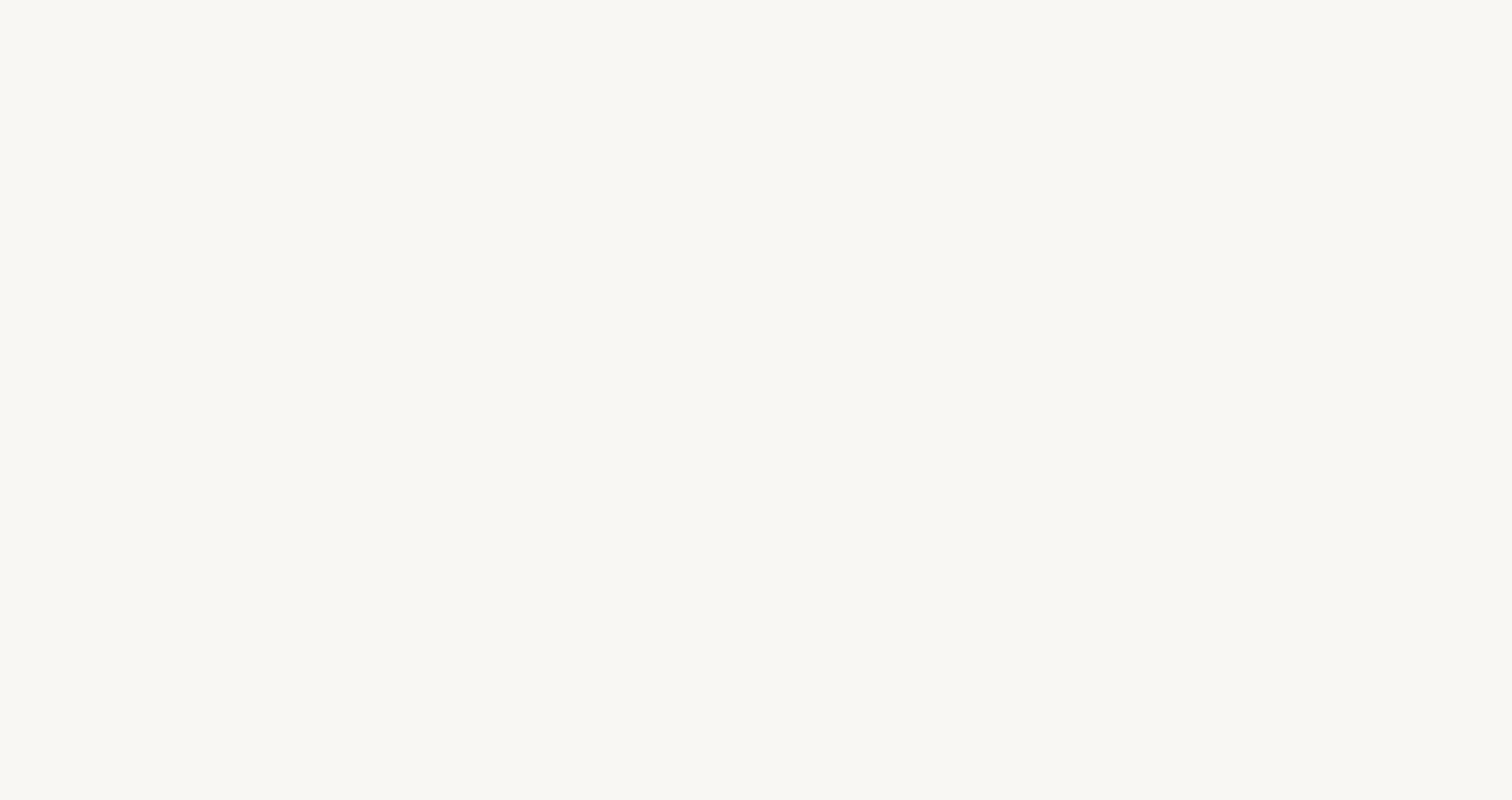
select select "DE"
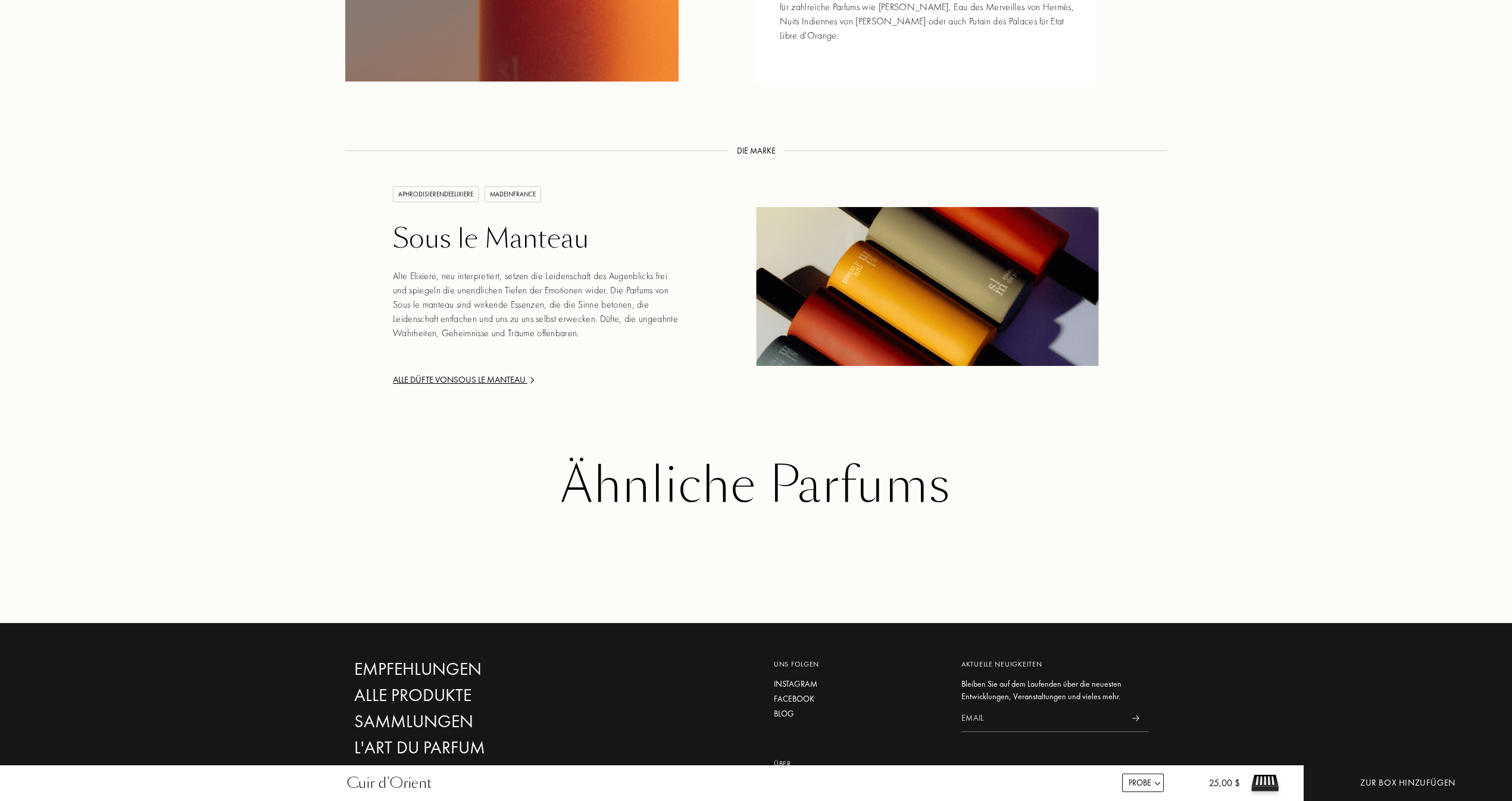
scroll to position [1783, 0]
